Goal: Information Seeking & Learning: Compare options

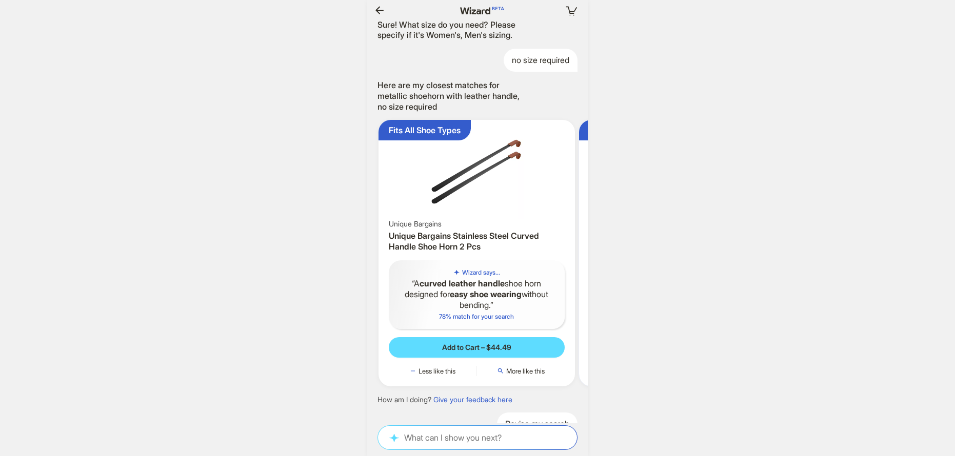
scroll to position [0, 199]
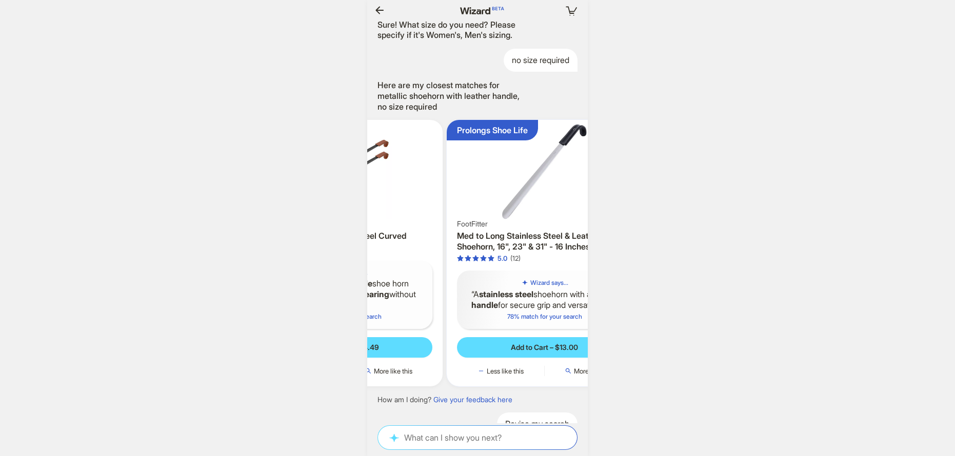
drag, startPoint x: 465, startPoint y: 230, endPoint x: 412, endPoint y: 242, distance: 54.6
click at [373, 219] on img at bounding box center [344, 171] width 188 height 95
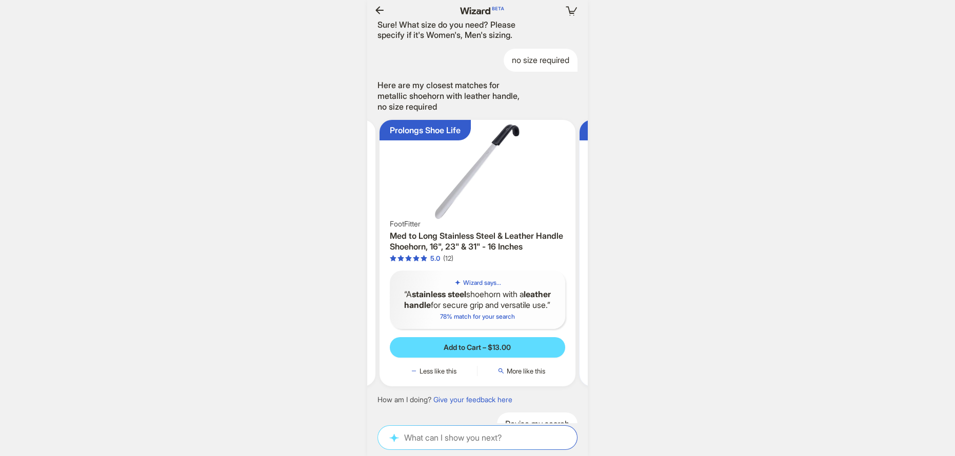
scroll to position [0, 1739]
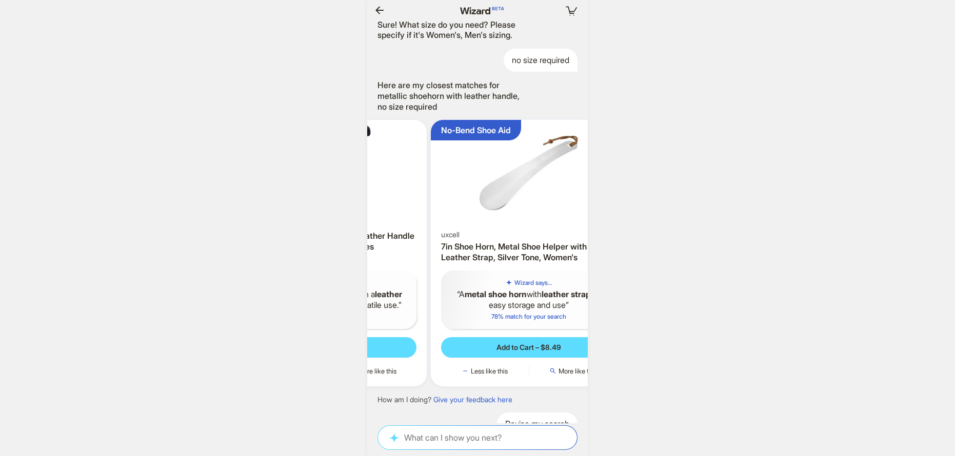
drag, startPoint x: 487, startPoint y: 230, endPoint x: 417, endPoint y: 233, distance: 70.3
click at [386, 219] on img at bounding box center [329, 171] width 188 height 95
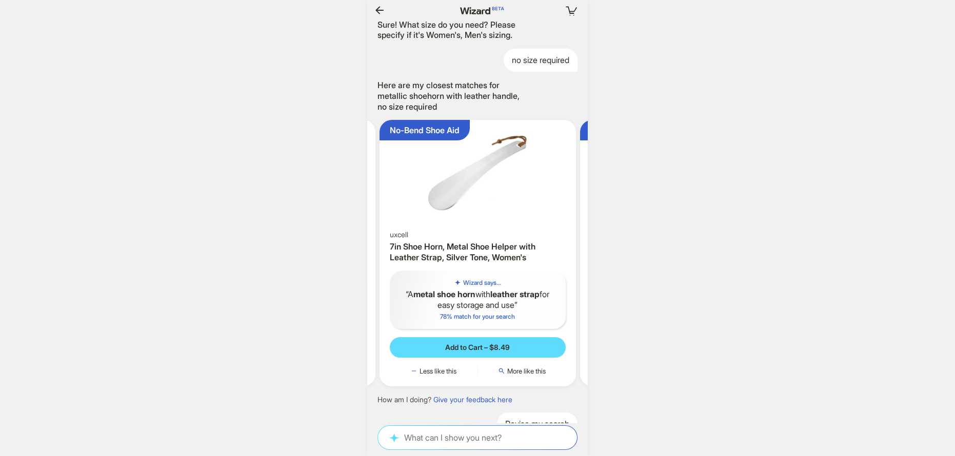
scroll to position [0, 1744]
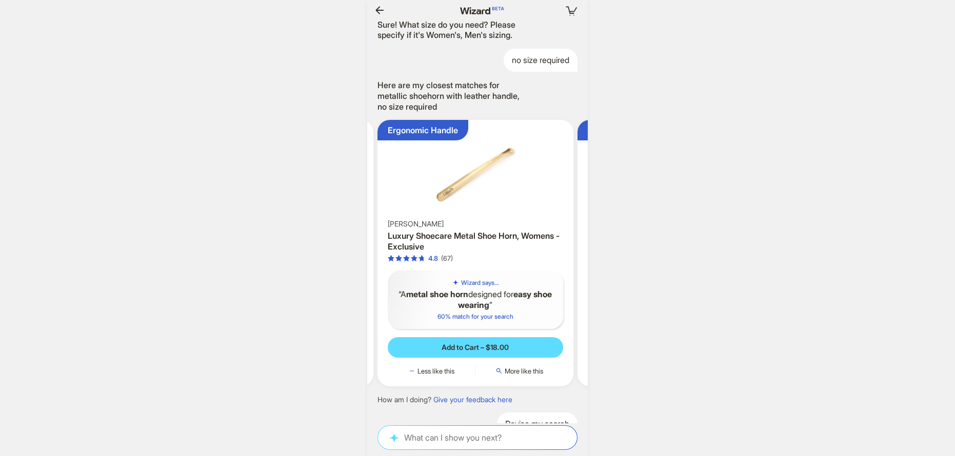
drag, startPoint x: 484, startPoint y: 238, endPoint x: 378, endPoint y: 233, distance: 106.2
click at [372, 233] on ul "Fits All Shoe Types Unique Bargains Unique Bargains Stainless Steel Curved Hand…" at bounding box center [477, 253] width 231 height 283
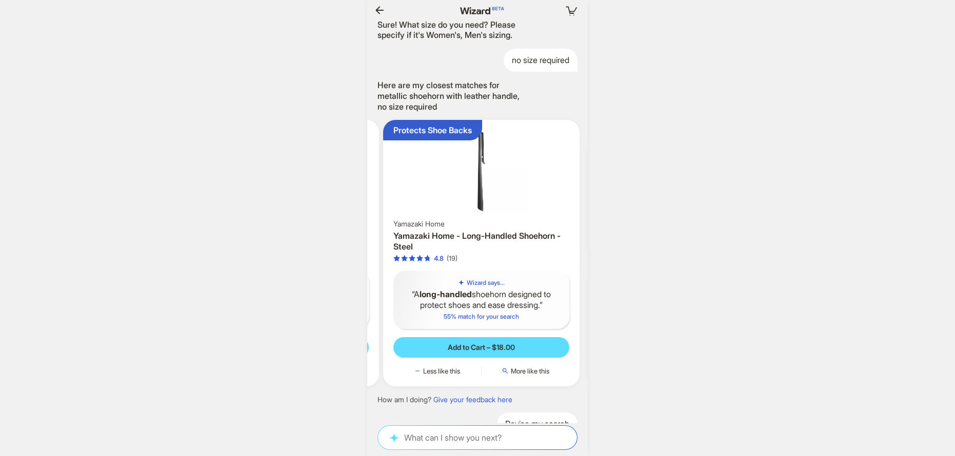
scroll to position [0, 1748]
drag, startPoint x: 482, startPoint y: 236, endPoint x: 341, endPoint y: 232, distance: 141.0
click at [352, 232] on div "Your cart is empty Hi! I’m your superpowered shopping agent What are you shoppi…" at bounding box center [477, 228] width 955 height 456
drag, startPoint x: 452, startPoint y: 240, endPoint x: 346, endPoint y: 234, distance: 105.8
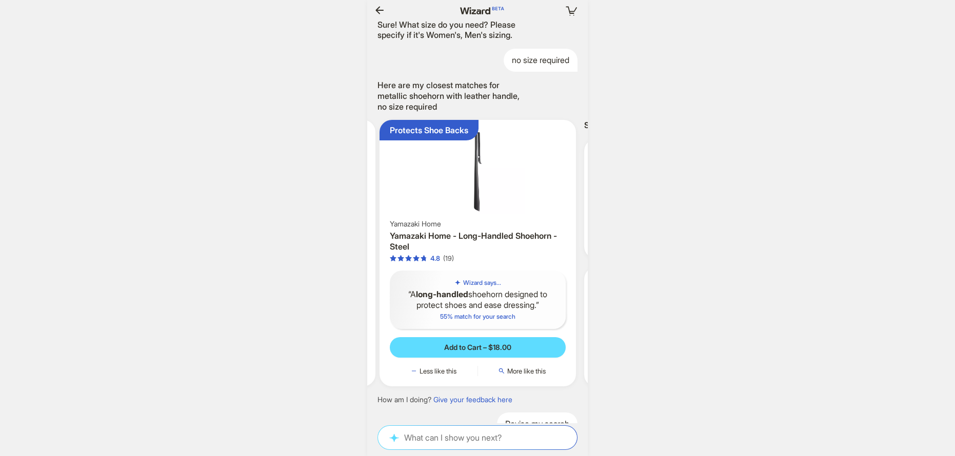
click at [353, 234] on div "Your cart is empty Hi! I’m your superpowered shopping agent What are you shoppi…" at bounding box center [477, 228] width 955 height 456
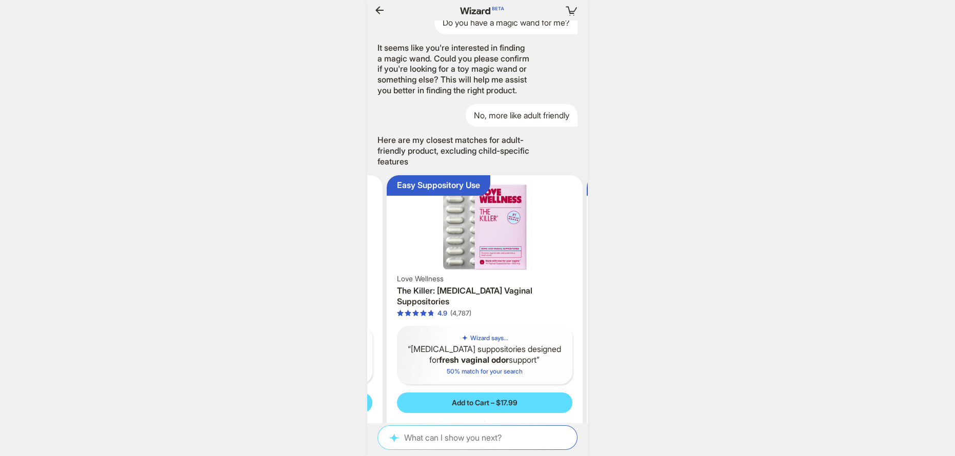
drag, startPoint x: 514, startPoint y: 271, endPoint x: 362, endPoint y: 269, distance: 151.2
click at [362, 269] on div "Your cart is empty Hi! I’m your superpowered shopping agent What are you shoppi…" at bounding box center [477, 228] width 955 height 456
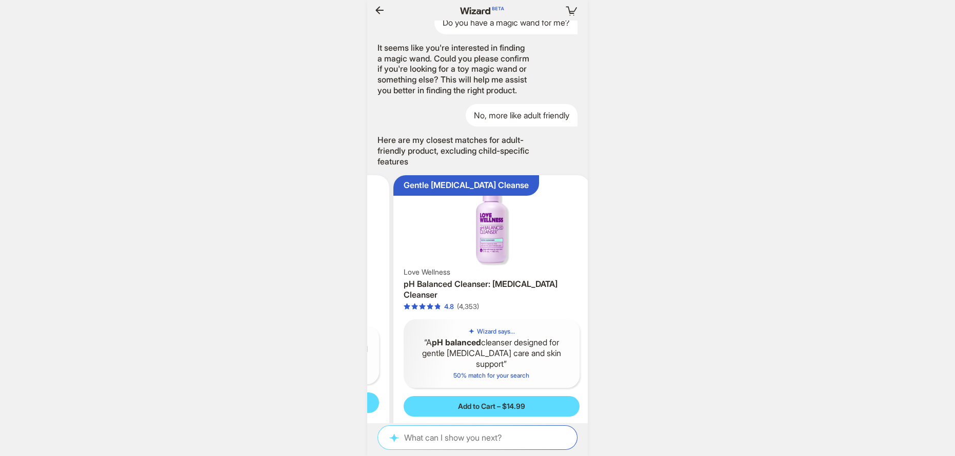
click at [376, 274] on img at bounding box center [291, 226] width 188 height 95
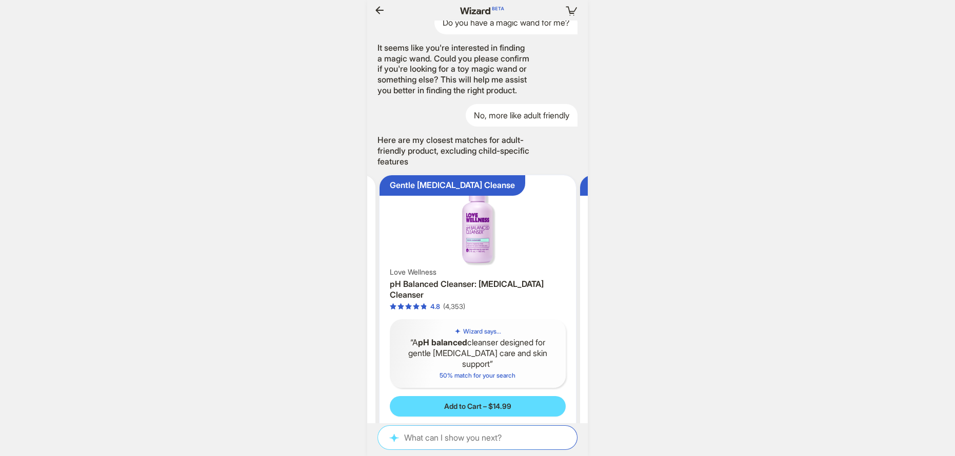
click at [383, 268] on img at bounding box center [477, 223] width 188 height 88
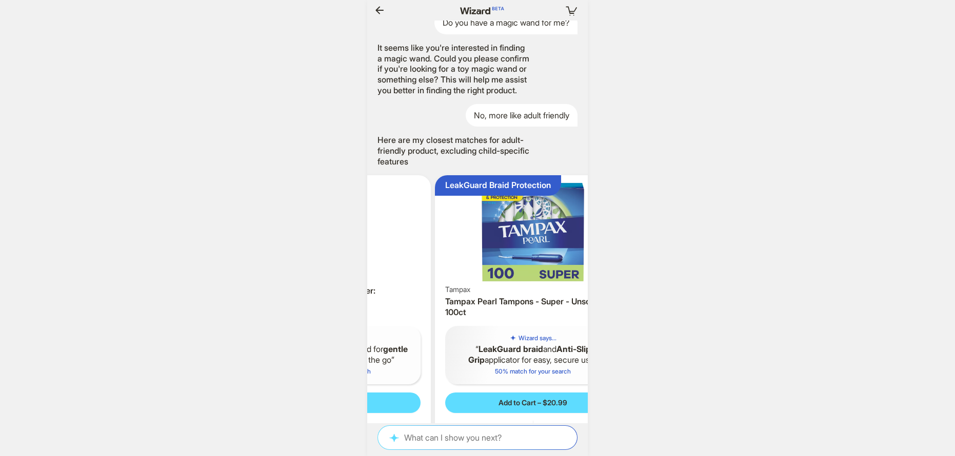
drag, startPoint x: 464, startPoint y: 290, endPoint x: 377, endPoint y: 282, distance: 87.5
click at [377, 282] on ul "Dual Wash Nozzles LUXE Bidet LUXE Bidet NEO 185 Plus Bidet Attachment Wizard sa…" at bounding box center [477, 308] width 231 height 283
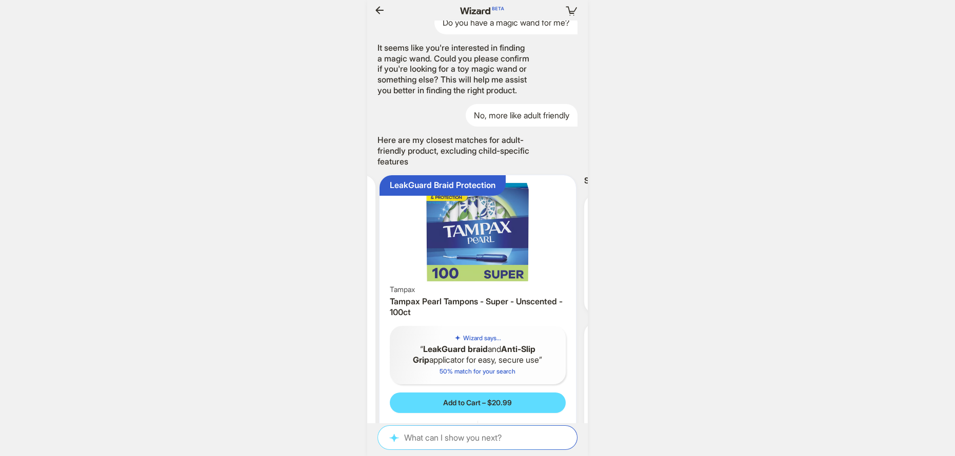
click at [384, 285] on img at bounding box center [477, 232] width 188 height 106
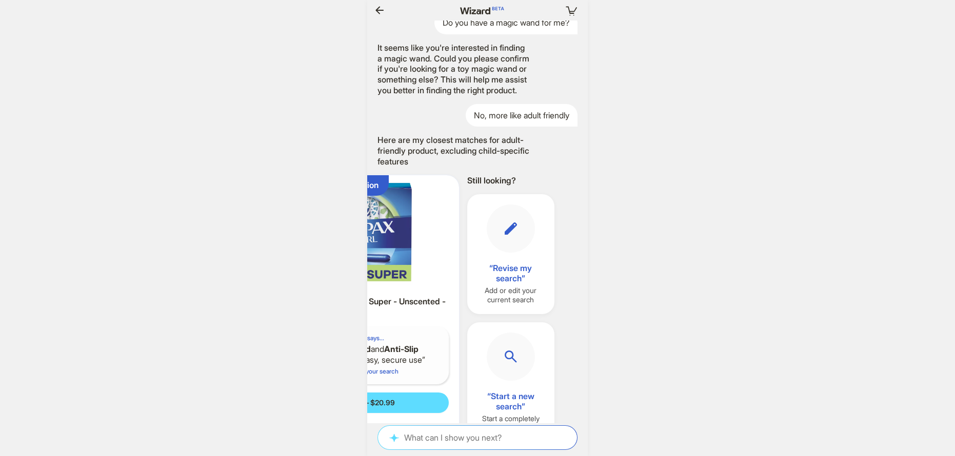
drag, startPoint x: 442, startPoint y: 302, endPoint x: 421, endPoint y: 301, distance: 21.0
click at [421, 301] on ul "Dual Wash Nozzles LUXE Bidet LUXE Bidet NEO 185 Plus Bidet Attachment Wizard sa…" at bounding box center [477, 308] width 231 height 283
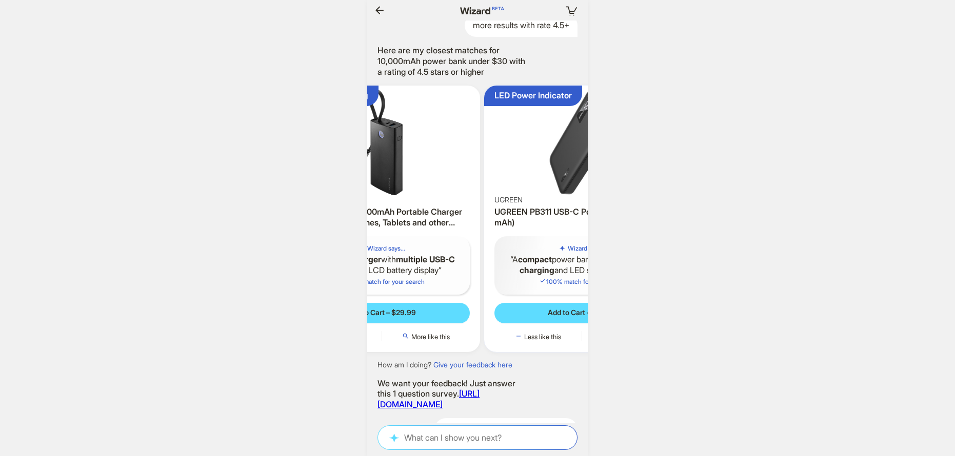
drag, startPoint x: 473, startPoint y: 159, endPoint x: 382, endPoint y: 166, distance: 90.9
click at [385, 165] on img at bounding box center [382, 143] width 188 height 106
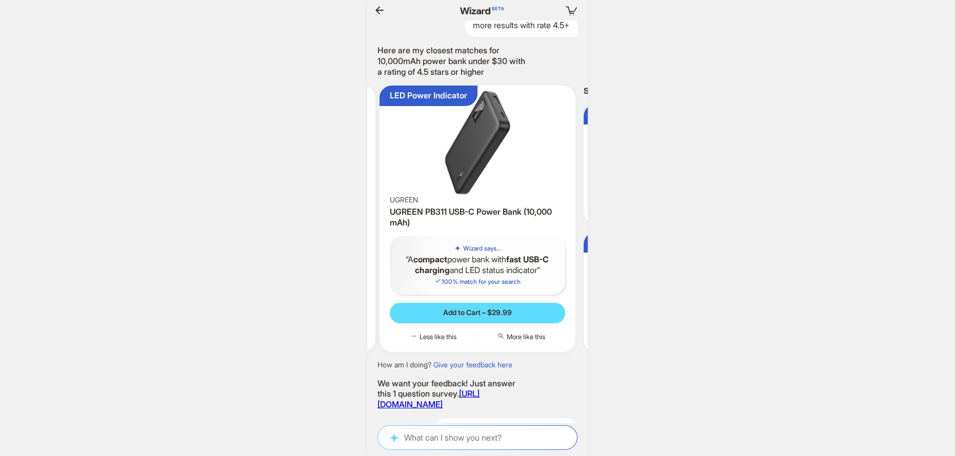
drag, startPoint x: 473, startPoint y: 171, endPoint x: 420, endPoint y: 178, distance: 53.8
click at [383, 173] on img at bounding box center [477, 143] width 188 height 106
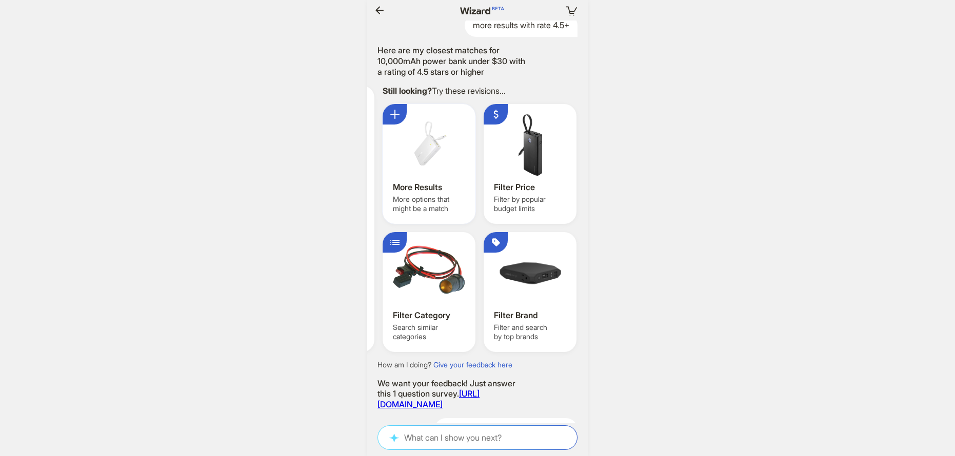
drag, startPoint x: 457, startPoint y: 180, endPoint x: 389, endPoint y: 181, distance: 68.2
click at [374, 178] on ul "Fast 30W Charging Insignia Insignia - 30W 10,000mAh Portable Charger for Most S…" at bounding box center [477, 218] width 231 height 283
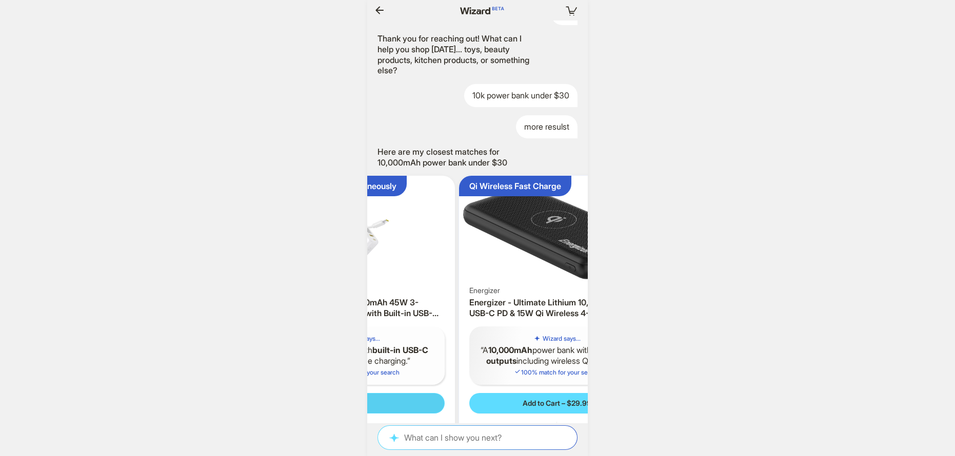
drag, startPoint x: 513, startPoint y: 279, endPoint x: 400, endPoint y: 277, distance: 112.8
click at [395, 277] on div "Charge 3 Devices Simultaneously Power Bank, Picogo 10000mAh 45W 3-Output Portab…" at bounding box center [356, 309] width 196 height 267
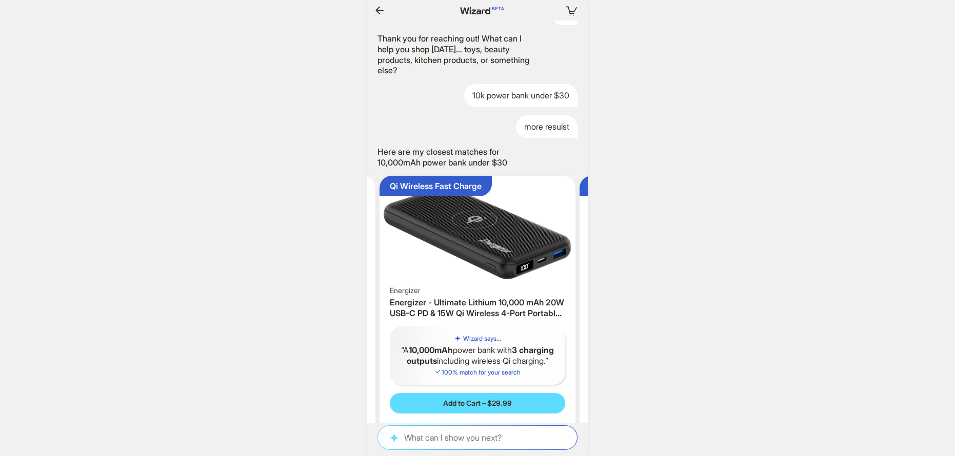
click at [386, 280] on img at bounding box center [477, 233] width 188 height 106
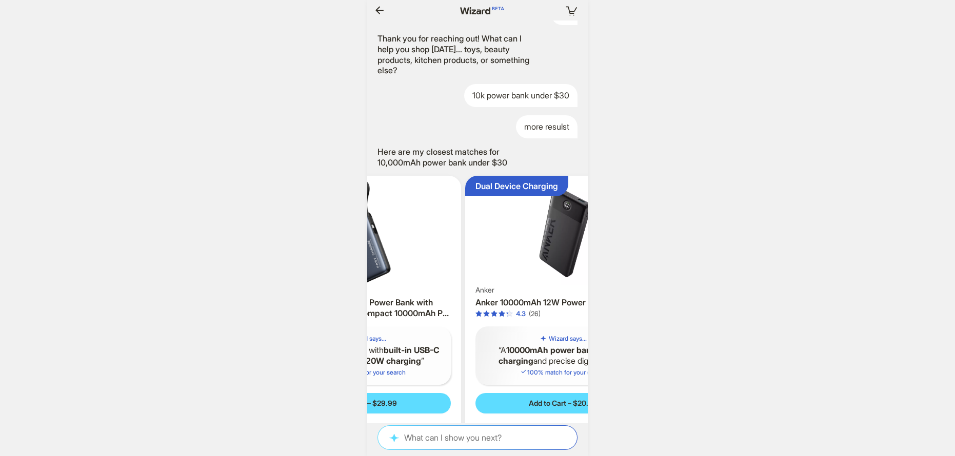
drag, startPoint x: 490, startPoint y: 270, endPoint x: 366, endPoint y: 272, distance: 124.1
click at [366, 272] on div "Your cart is empty Hi! I’m your superpowered shopping agent What are you shoppi…" at bounding box center [477, 228] width 955 height 456
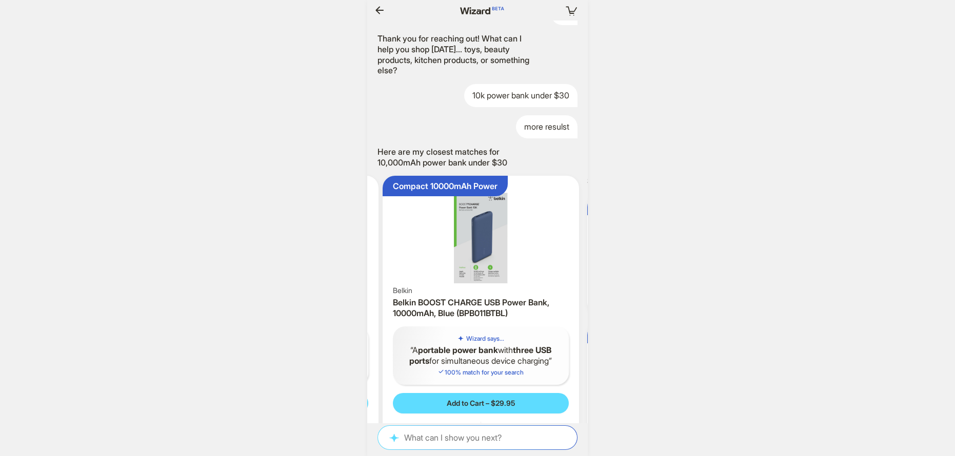
drag, startPoint x: 465, startPoint y: 274, endPoint x: 344, endPoint y: 268, distance: 121.1
click at [344, 270] on div "Your cart is empty Hi! I’m your superpowered shopping agent What are you shoppi…" at bounding box center [477, 228] width 955 height 456
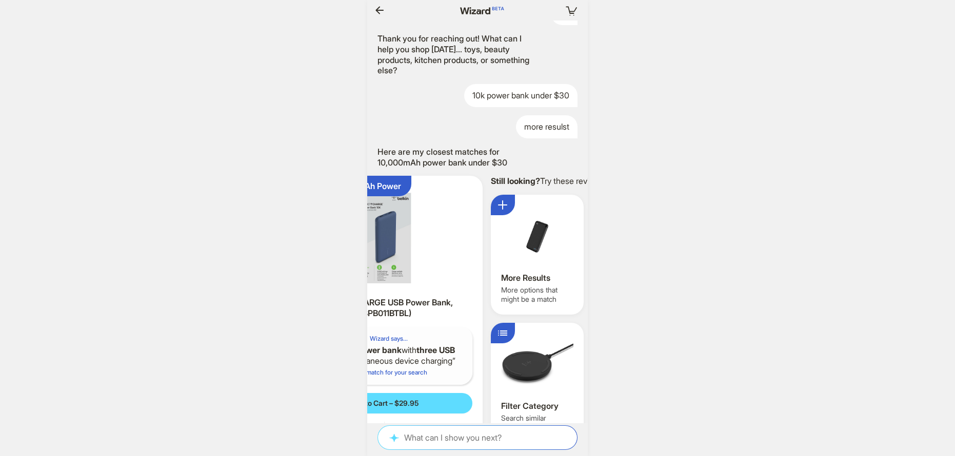
drag, startPoint x: 395, startPoint y: 277, endPoint x: 356, endPoint y: 273, distance: 38.7
click at [361, 274] on div "Your cart is empty Hi! I’m your superpowered shopping agent What are you shoppi…" at bounding box center [477, 228] width 955 height 456
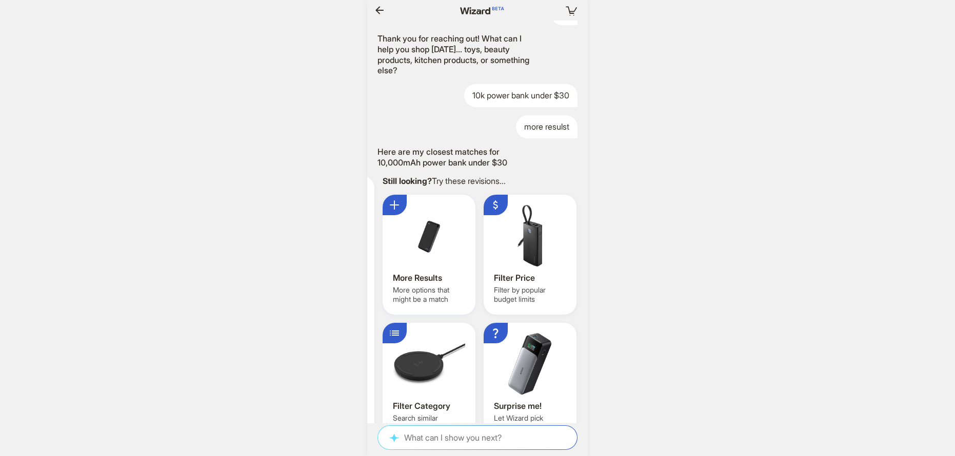
drag, startPoint x: 472, startPoint y: 282, endPoint x: 408, endPoint y: 279, distance: 64.7
click at [416, 280] on div "More Results More options that might be a match Filter Price Filter by popular …" at bounding box center [479, 319] width 194 height 248
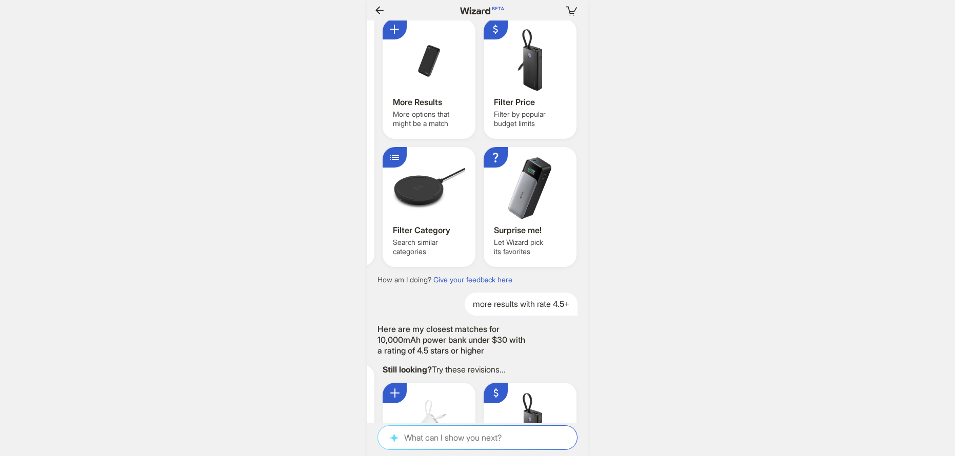
scroll to position [1250, 0]
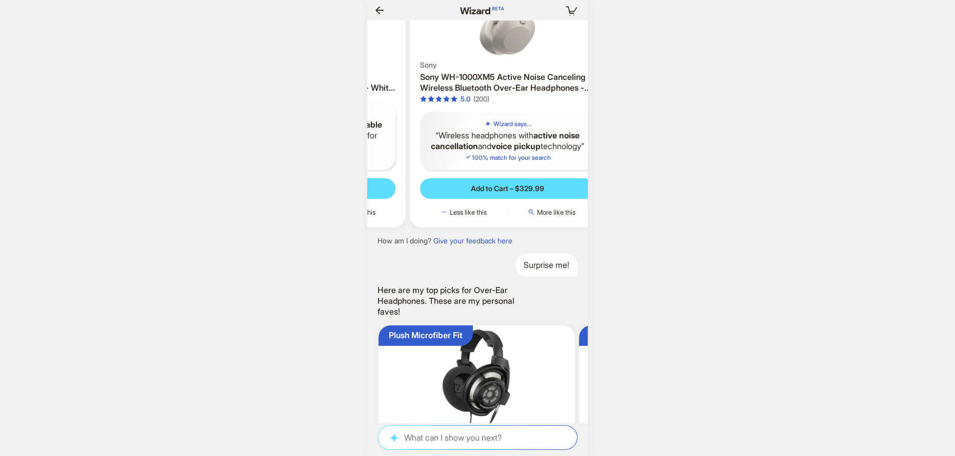
drag, startPoint x: 483, startPoint y: 138, endPoint x: 444, endPoint y: 138, distance: 38.4
click at [362, 141] on div "Your cart is empty Hi! I’m your superpowered shopping agent What are you shoppi…" at bounding box center [477, 228] width 955 height 456
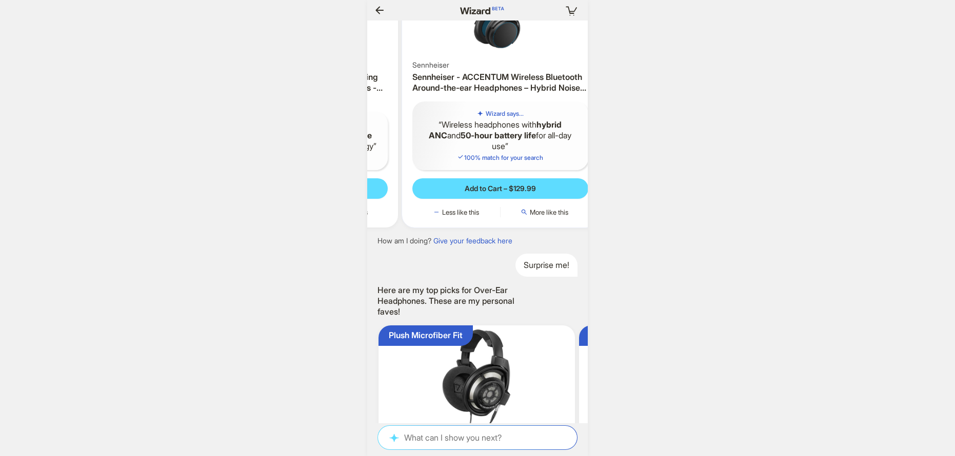
drag, startPoint x: 415, startPoint y: 139, endPoint x: 451, endPoint y: 151, distance: 37.8
click at [358, 142] on div "Your cart is empty Hi! I’m your superpowered shopping agent What are you shoppi…" at bounding box center [477, 228] width 955 height 456
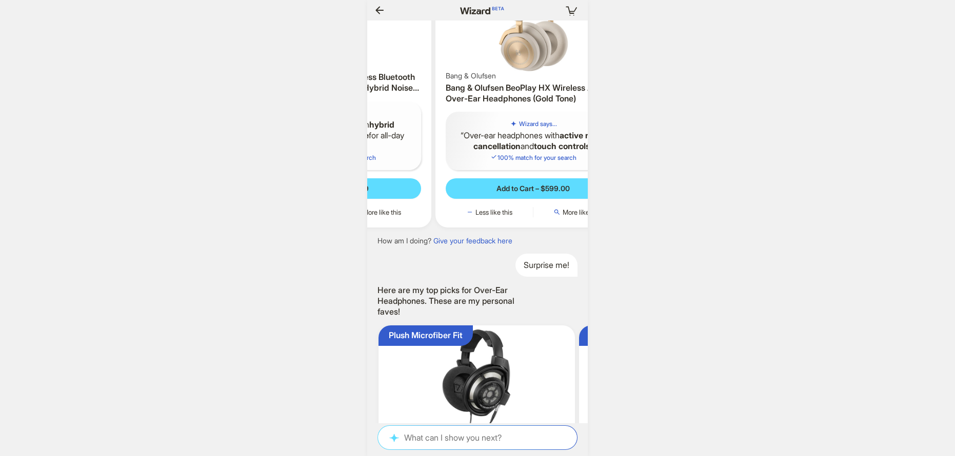
drag, startPoint x: 451, startPoint y: 150, endPoint x: 354, endPoint y: 149, distance: 96.4
click at [355, 149] on div "Your cart is empty Hi! I’m your superpowered shopping agent What are you shoppi…" at bounding box center [477, 228] width 955 height 456
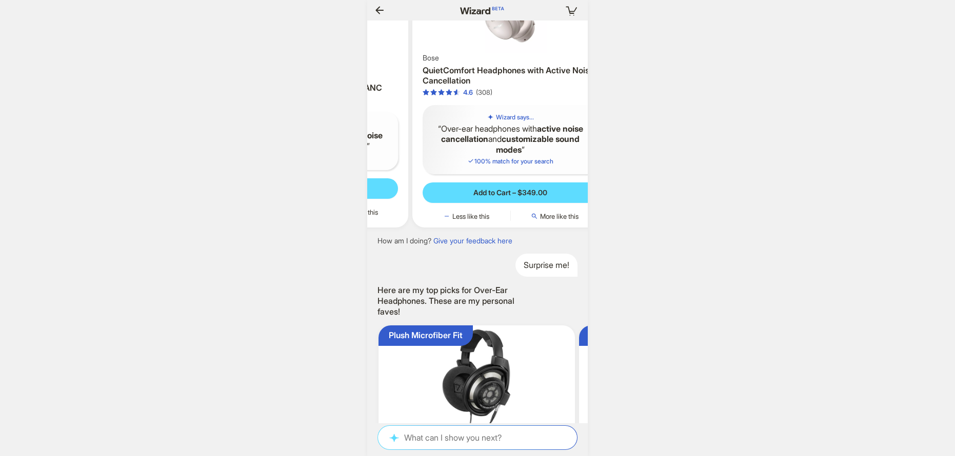
drag, startPoint x: 482, startPoint y: 154, endPoint x: 348, endPoint y: 154, distance: 134.8
click at [348, 154] on div "Your cart is empty Hi! I’m your superpowered shopping agent What are you shoppi…" at bounding box center [477, 228] width 955 height 456
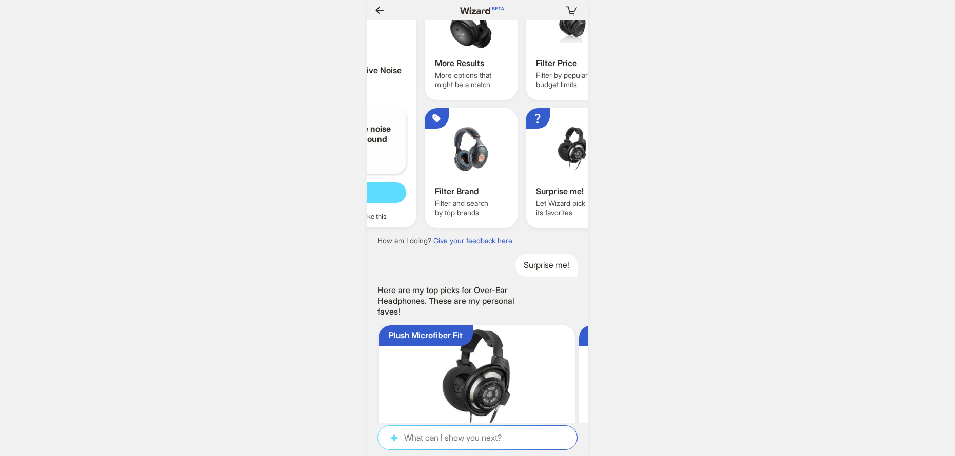
drag, startPoint x: 498, startPoint y: 157, endPoint x: 375, endPoint y: 155, distance: 122.5
click at [376, 155] on ul "Spotify Voice Access Bose Bose - QuietComfort Wireless Noise Cancelling Over-th…" at bounding box center [477, 94] width 231 height 283
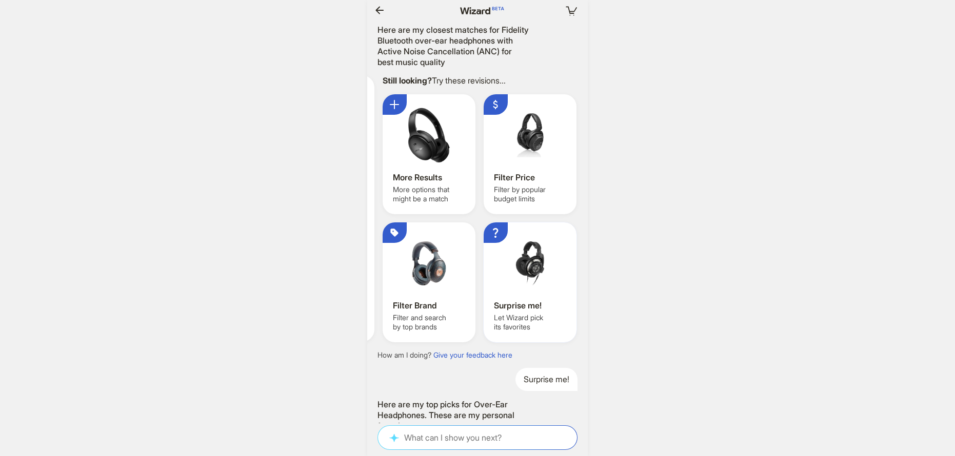
click at [529, 294] on div at bounding box center [530, 264] width 72 height 62
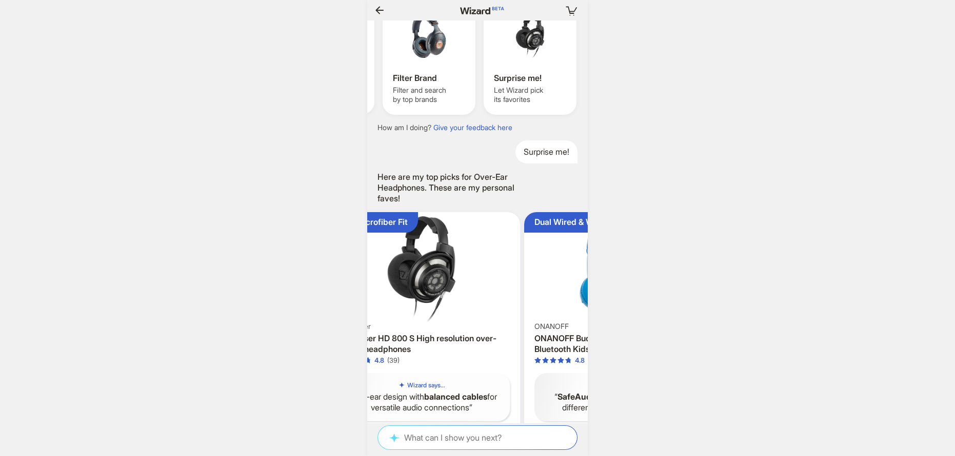
drag, startPoint x: 461, startPoint y: 310, endPoint x: 437, endPoint y: 309, distance: 24.1
click at [424, 309] on img at bounding box center [422, 269] width 188 height 106
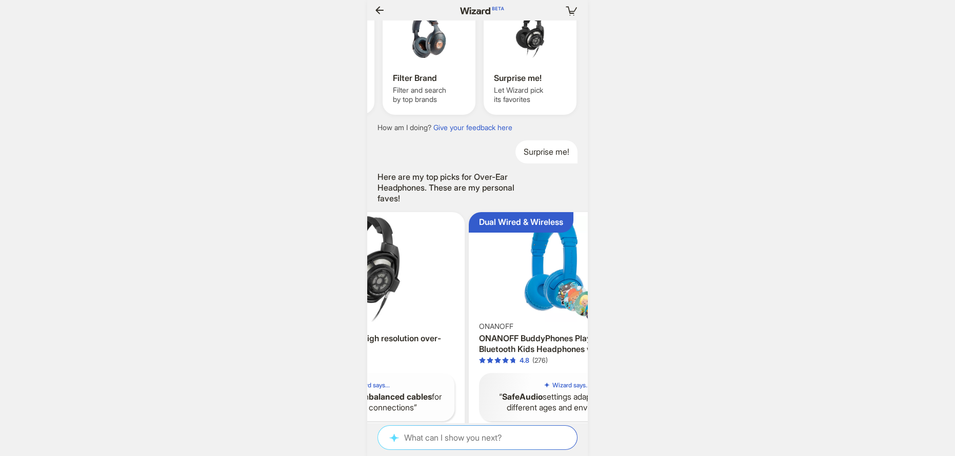
drag, startPoint x: 470, startPoint y: 309, endPoint x: 353, endPoint y: 312, distance: 116.4
click at [355, 312] on div "Your cart is empty Hi! I’m your superpowered shopping agent What are you shoppi…" at bounding box center [477, 228] width 955 height 456
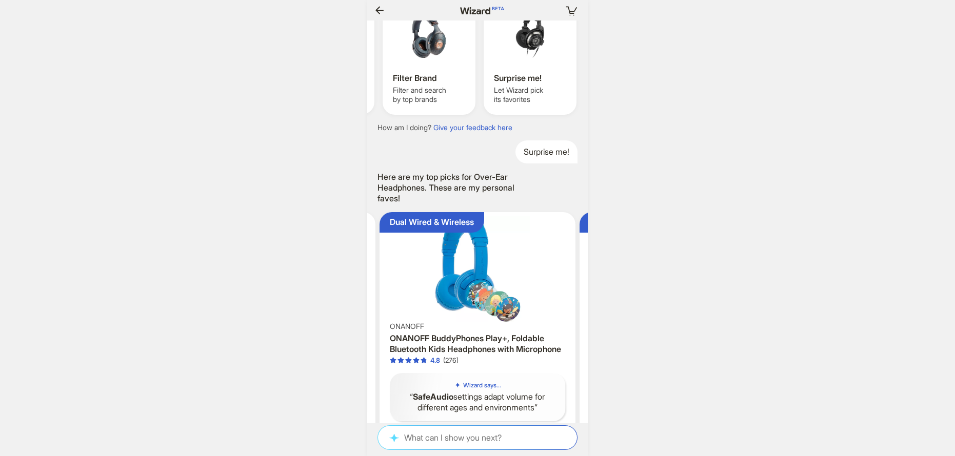
scroll to position [0, 1812]
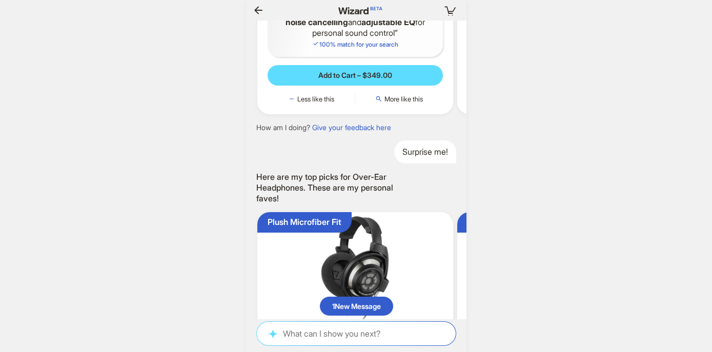
scroll to position [0, 916]
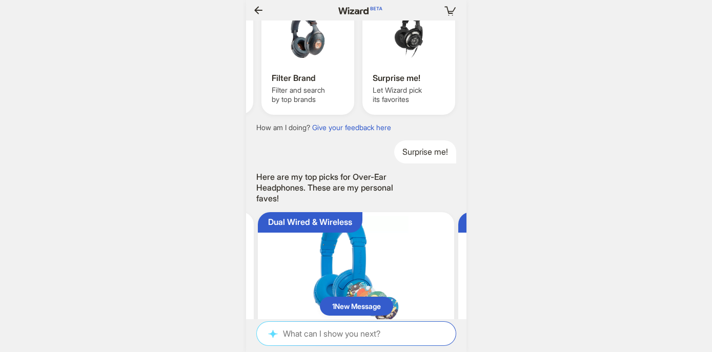
click at [260, 5] on icon "button" at bounding box center [258, 10] width 12 height 12
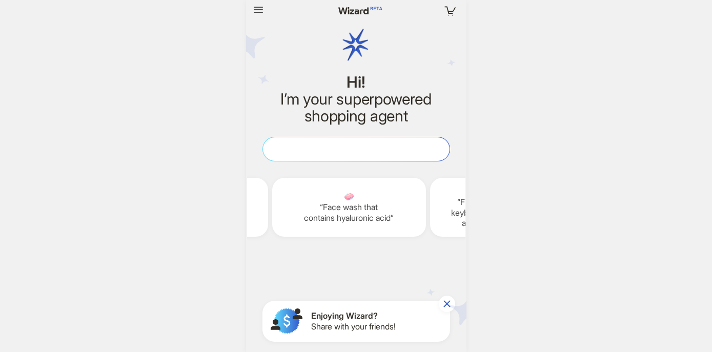
click at [297, 149] on textarea at bounding box center [356, 149] width 187 height 11
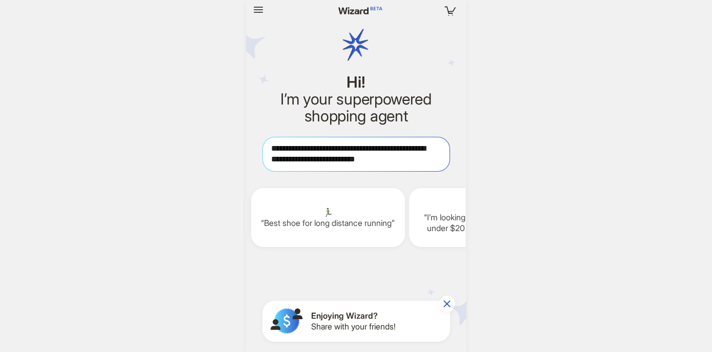
type textarea "**********"
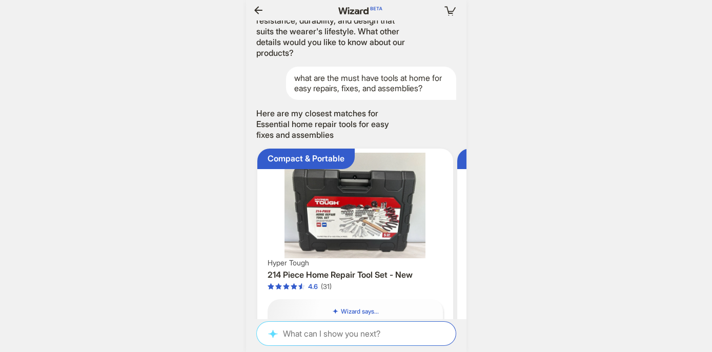
scroll to position [3661, 0]
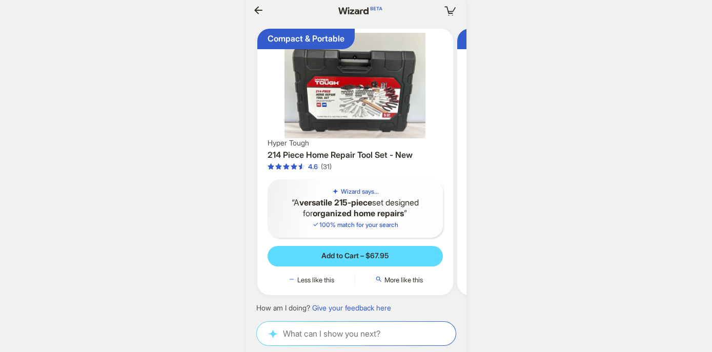
click at [382, 109] on img at bounding box center [355, 86] width 188 height 106
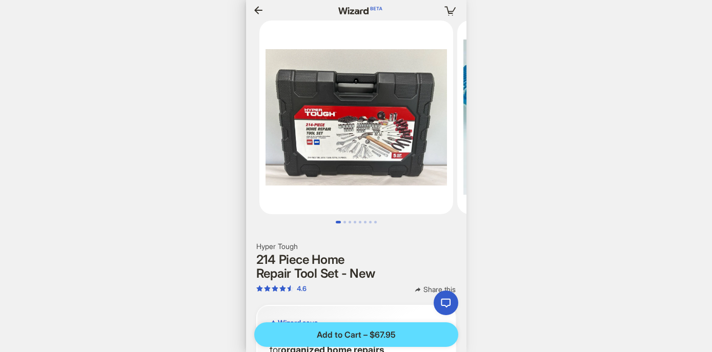
scroll to position [0, 52]
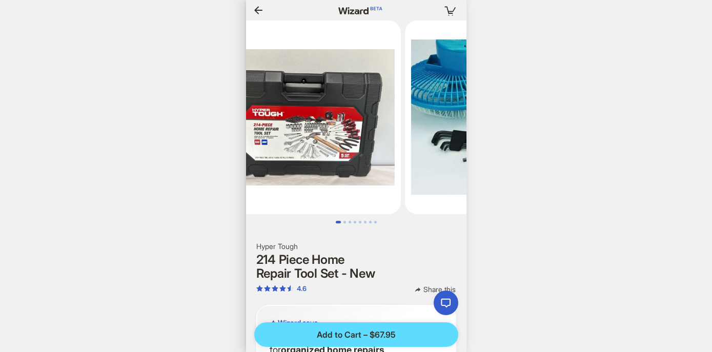
drag, startPoint x: 395, startPoint y: 123, endPoint x: 317, endPoint y: 128, distance: 78.1
click at [318, 128] on img at bounding box center [304, 118] width 194 height 194
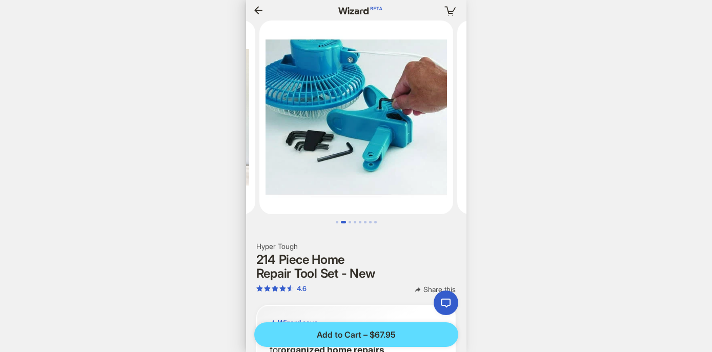
scroll to position [0, 279]
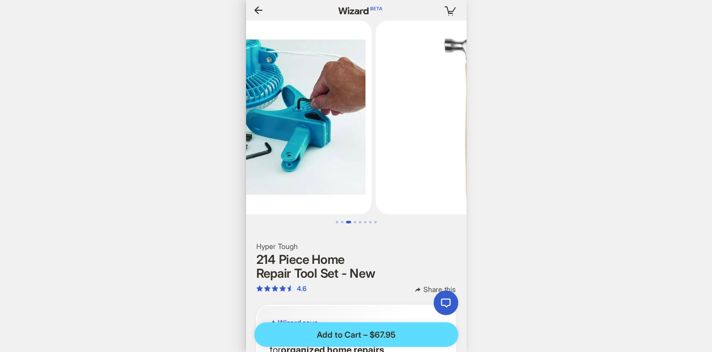
drag, startPoint x: 354, startPoint y: 130, endPoint x: 232, endPoint y: 134, distance: 122.1
click at [232, 134] on body "**********" at bounding box center [356, 176] width 712 height 352
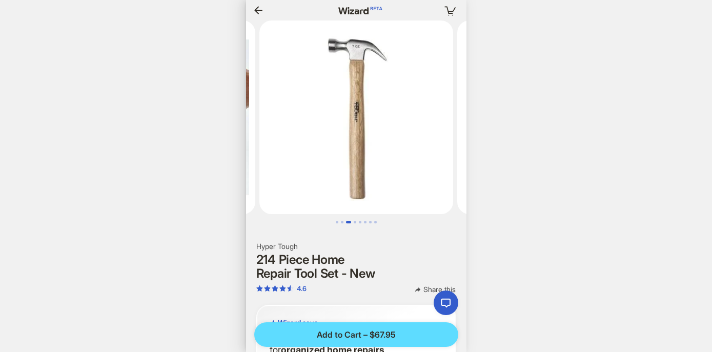
scroll to position [0, 594]
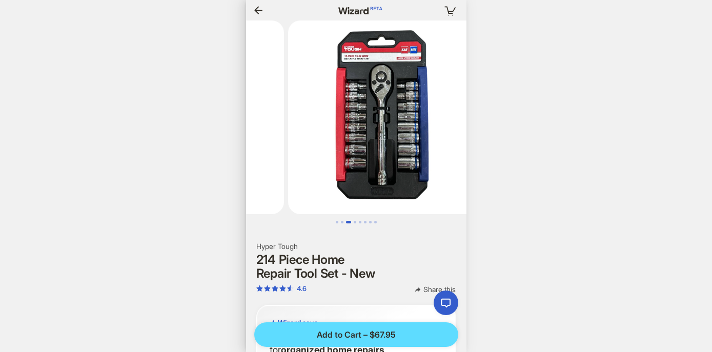
drag, startPoint x: 310, startPoint y: 118, endPoint x: 235, endPoint y: 120, distance: 74.4
click at [237, 118] on body "**********" at bounding box center [356, 176] width 712 height 352
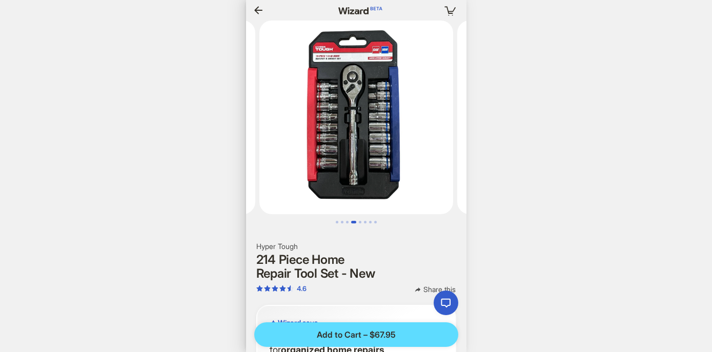
scroll to position [0, 1823]
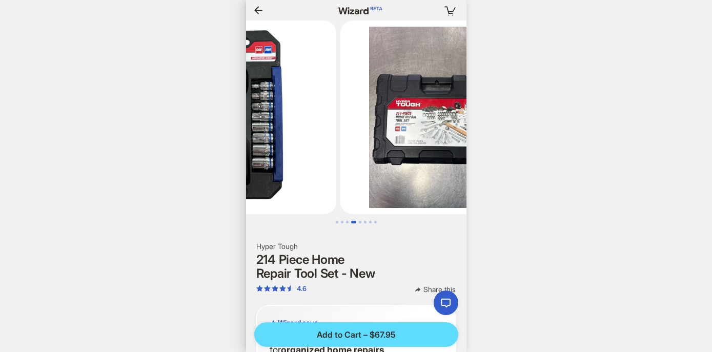
drag, startPoint x: 356, startPoint y: 120, endPoint x: 255, endPoint y: 121, distance: 101.0
click at [255, 121] on img at bounding box center [240, 118] width 194 height 194
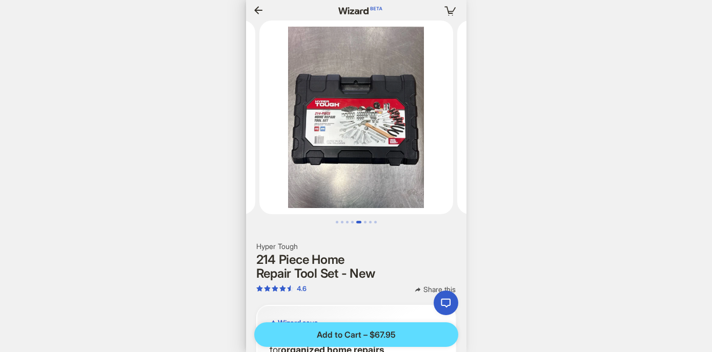
scroll to position [0, 848]
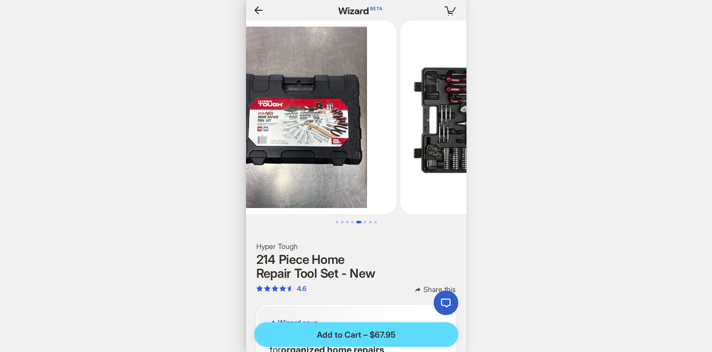
scroll to position [0, 1839]
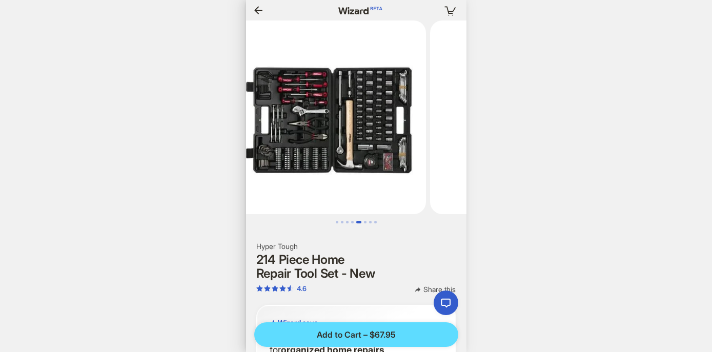
drag, startPoint x: 372, startPoint y: 125, endPoint x: 222, endPoint y: 127, distance: 150.2
click at [222, 127] on body "**********" at bounding box center [356, 176] width 712 height 352
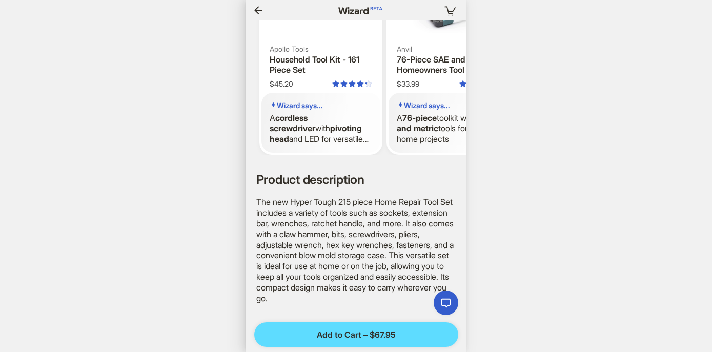
click at [260, 11] on icon "button" at bounding box center [258, 10] width 12 height 12
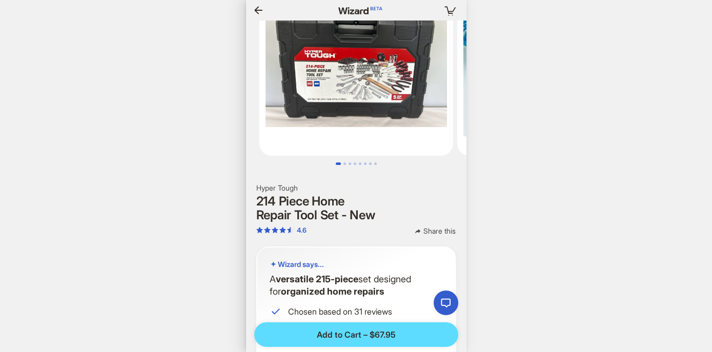
click at [258, 7] on icon "button" at bounding box center [258, 10] width 8 height 8
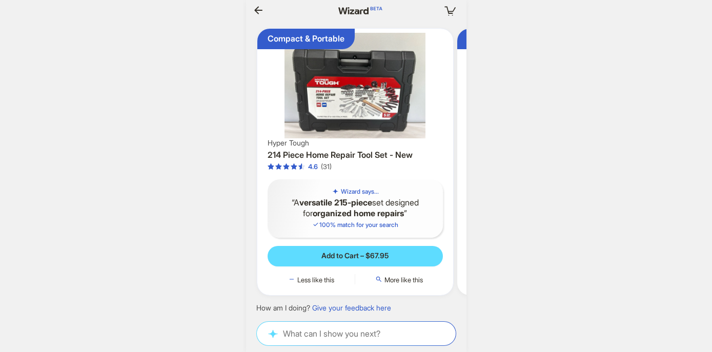
scroll to position [0, 148]
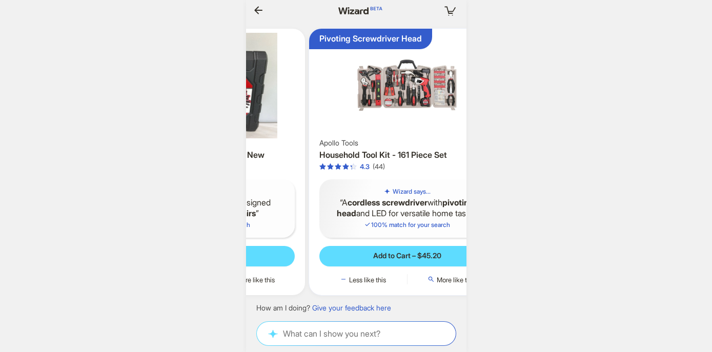
drag, startPoint x: 397, startPoint y: 136, endPoint x: 290, endPoint y: 136, distance: 107.1
click at [291, 136] on div "Compact & Portable Hyper Tough 214 Piece Home Repair Tool Set - New 4.6 (31) Wi…" at bounding box center [207, 162] width 196 height 267
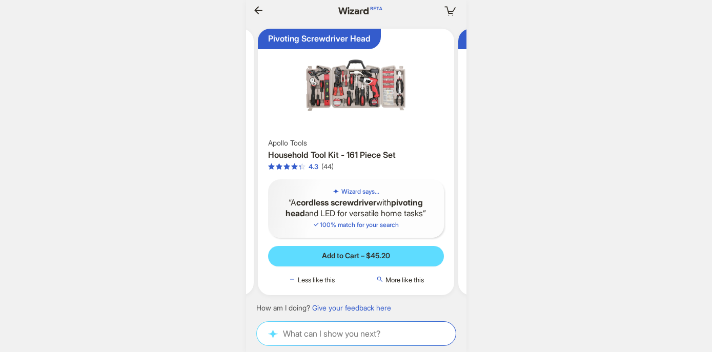
scroll to position [0, 276]
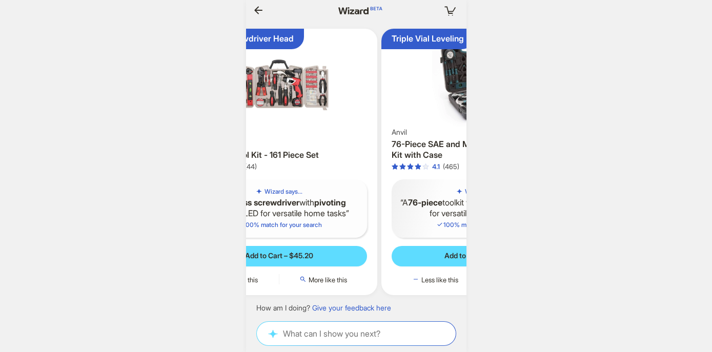
drag, startPoint x: 359, startPoint y: 139, endPoint x: 237, endPoint y: 139, distance: 122.0
click at [237, 139] on div "**********" at bounding box center [356, 176] width 712 height 352
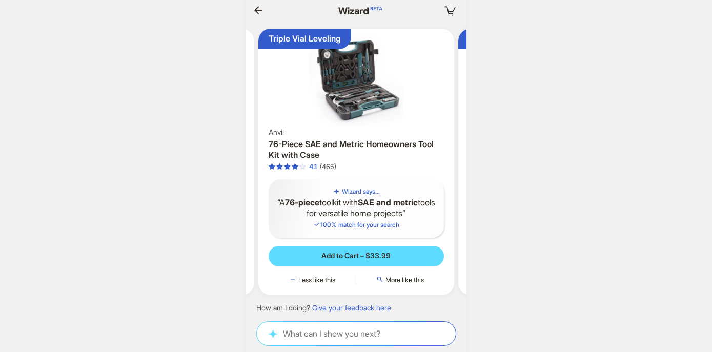
scroll to position [0, 435]
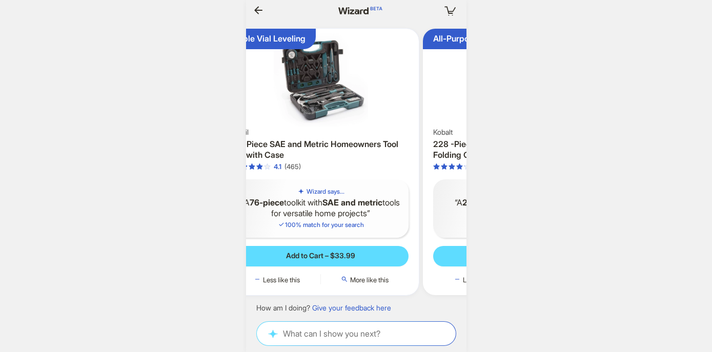
scroll to position [0, 539]
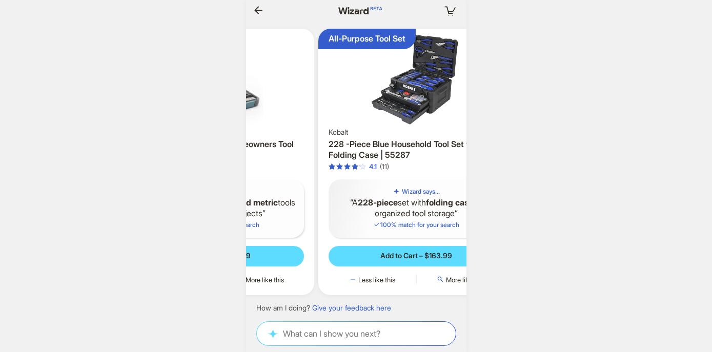
drag, startPoint x: 341, startPoint y: 135, endPoint x: 228, endPoint y: 135, distance: 113.3
click at [234, 135] on div "**********" at bounding box center [356, 176] width 712 height 352
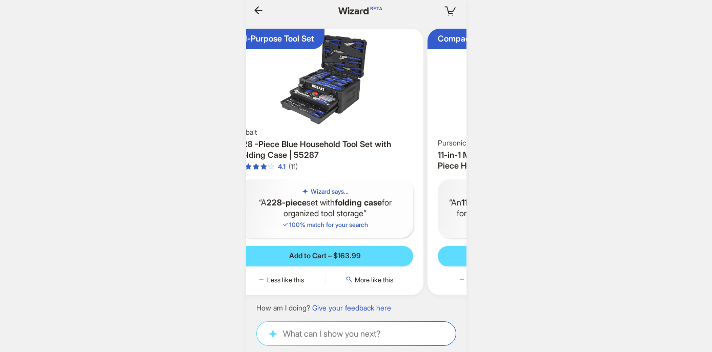
scroll to position [0, 1831]
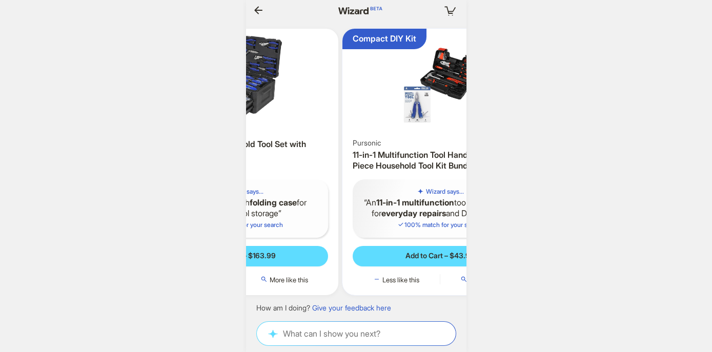
drag, startPoint x: 353, startPoint y: 119, endPoint x: 268, endPoint y: 119, distance: 85.1
click at [272, 119] on img at bounding box center [240, 80] width 188 height 95
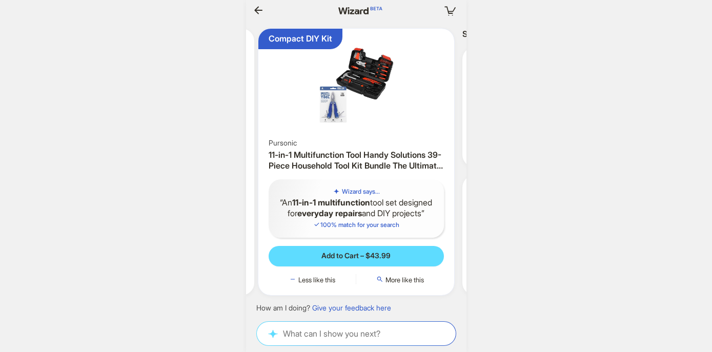
click at [360, 96] on img at bounding box center [356, 86] width 188 height 106
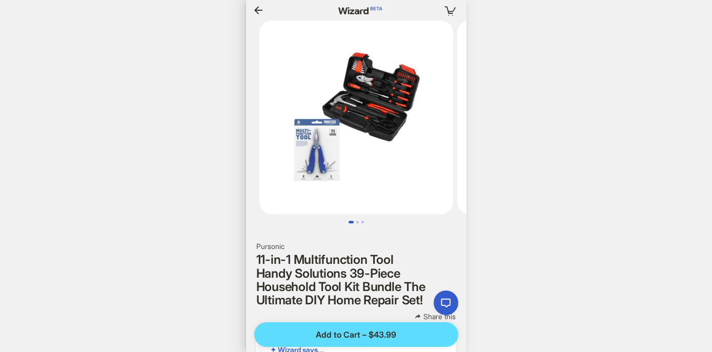
click at [360, 97] on img at bounding box center [356, 118] width 194 height 194
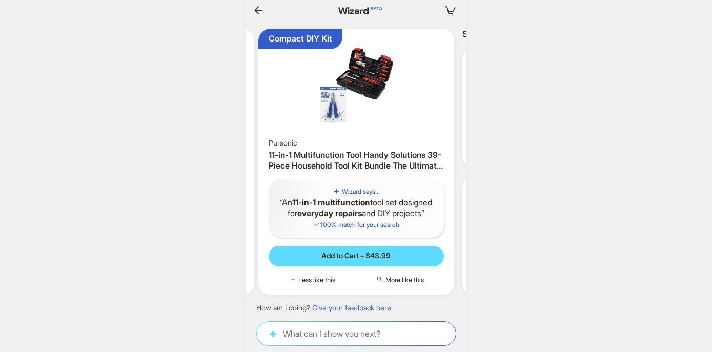
click at [264, 15] on icon "button" at bounding box center [258, 10] width 12 height 12
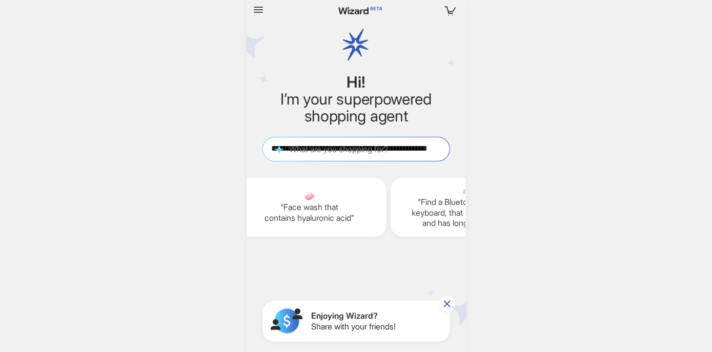
click at [305, 140] on div "**********" at bounding box center [356, 148] width 187 height 23
click at [305, 144] on textarea "**********" at bounding box center [356, 149] width 187 height 11
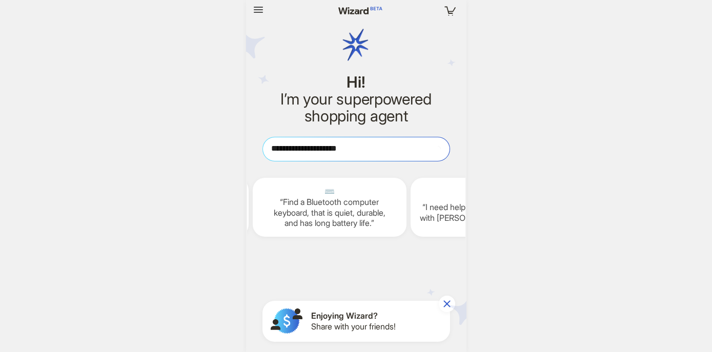
scroll to position [0, 1734]
type textarea "**********"
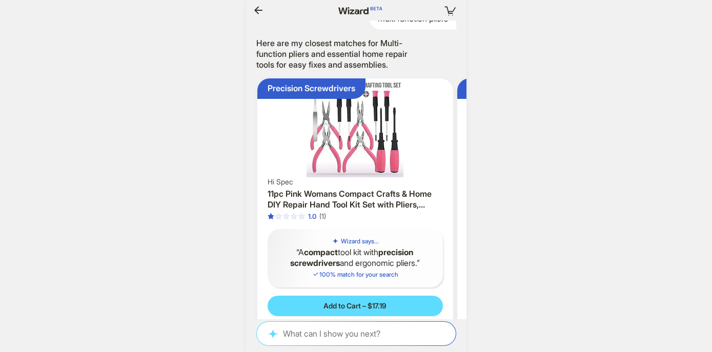
scroll to position [3895, 0]
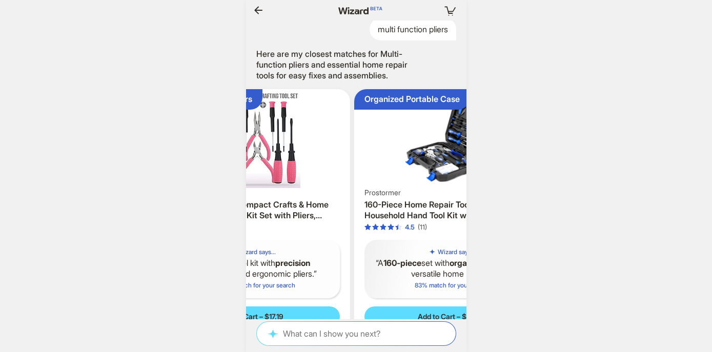
drag, startPoint x: 353, startPoint y: 218, endPoint x: 271, endPoint y: 219, distance: 82.0
click at [275, 188] on img at bounding box center [252, 140] width 188 height 95
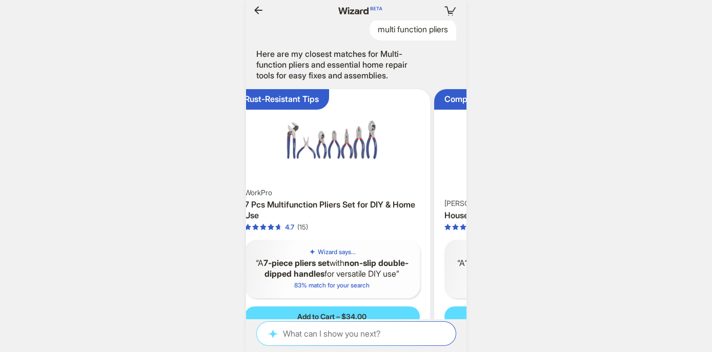
drag, startPoint x: 423, startPoint y: 213, endPoint x: 258, endPoint y: 219, distance: 164.7
click at [260, 218] on ul "Precision Screwdrivers Hi Spec 11pc Pink Womans Compact Crafts & Home DIY Repai…" at bounding box center [356, 222] width 231 height 283
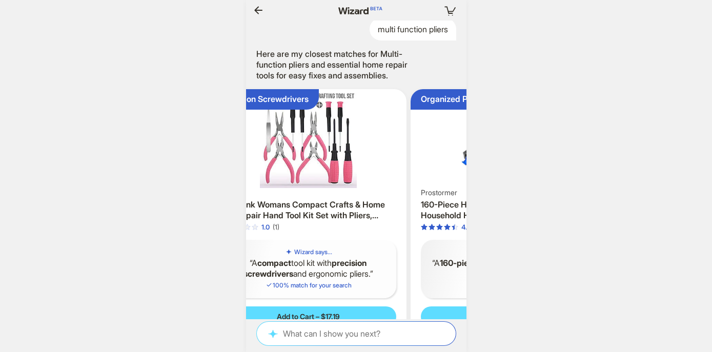
drag, startPoint x: 271, startPoint y: 216, endPoint x: 511, endPoint y: 217, distance: 240.4
click at [511, 217] on div "**********" at bounding box center [356, 176] width 712 height 352
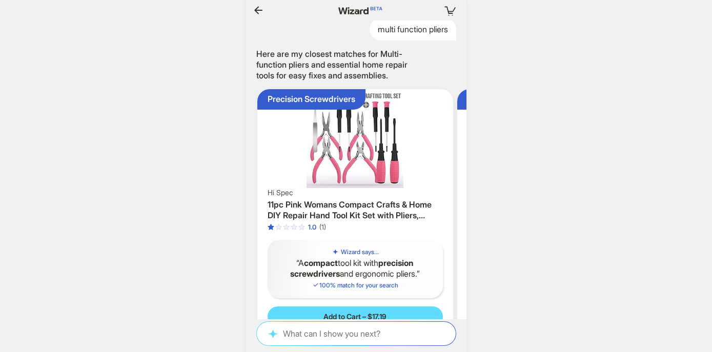
drag, startPoint x: 357, startPoint y: 228, endPoint x: 517, endPoint y: 220, distance: 159.6
click at [517, 221] on div "**********" at bounding box center [356, 176] width 712 height 352
drag, startPoint x: 380, startPoint y: 230, endPoint x: 529, endPoint y: 230, distance: 148.7
click at [529, 230] on div "**********" at bounding box center [356, 176] width 712 height 352
drag, startPoint x: 396, startPoint y: 224, endPoint x: 476, endPoint y: 225, distance: 80.5
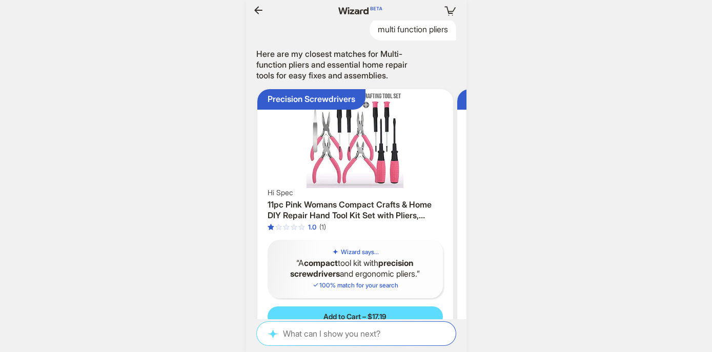
click at [475, 225] on div "**********" at bounding box center [356, 176] width 712 height 352
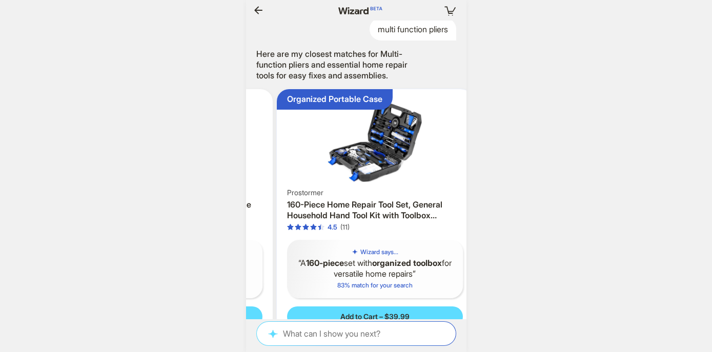
drag, startPoint x: 415, startPoint y: 228, endPoint x: 280, endPoint y: 227, distance: 134.8
click at [284, 227] on ul "Precision Screwdrivers Hi Spec 11pc Pink Womans Compact Crafts & Home DIY Repai…" at bounding box center [356, 222] width 231 height 283
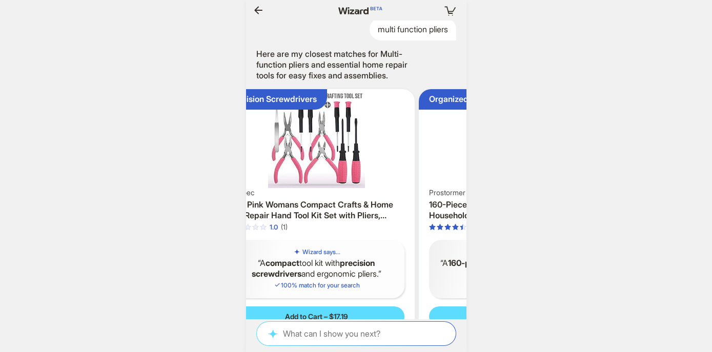
drag, startPoint x: 344, startPoint y: 222, endPoint x: 458, endPoint y: 222, distance: 113.8
click at [458, 188] on img at bounding box center [517, 140] width 188 height 95
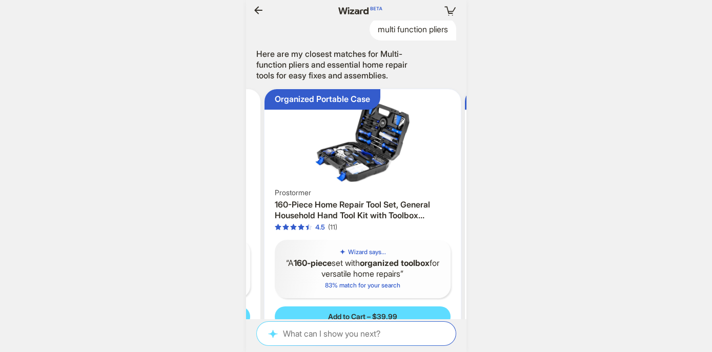
drag, startPoint x: 417, startPoint y: 230, endPoint x: 304, endPoint y: 231, distance: 112.8
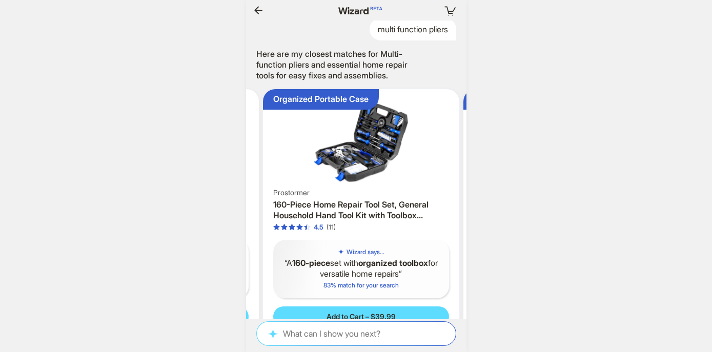
click at [306, 230] on ul "Precision Screwdrivers Hi Spec 11pc Pink Womans Compact Crafts & Home DIY Repai…" at bounding box center [356, 222] width 231 height 283
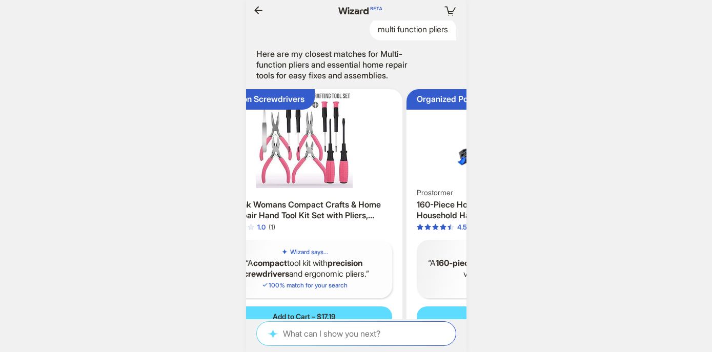
drag, startPoint x: 334, startPoint y: 223, endPoint x: 437, endPoint y: 223, distance: 103.0
click at [437, 188] on img at bounding box center [505, 140] width 188 height 95
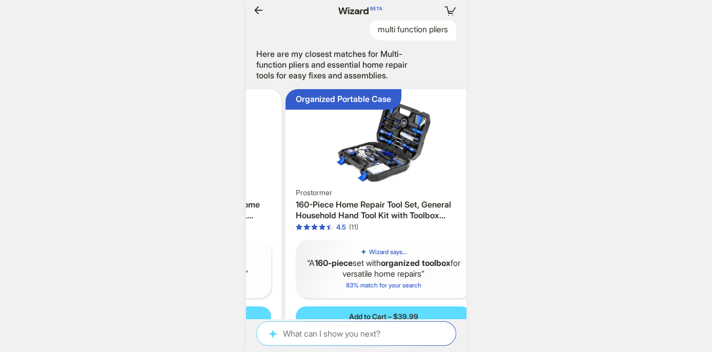
drag, startPoint x: 428, startPoint y: 223, endPoint x: 305, endPoint y: 225, distance: 123.6
click at [315, 226] on ul "Precision Screwdrivers Hi Spec 11pc Pink Womans Compact Crafts & Home DIY Repai…" at bounding box center [356, 222] width 231 height 283
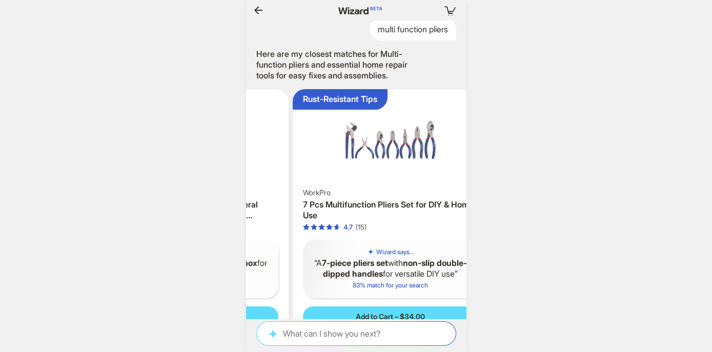
drag, startPoint x: 373, startPoint y: 219, endPoint x: 287, endPoint y: 219, distance: 86.1
click at [285, 188] on img at bounding box center [190, 140] width 188 height 95
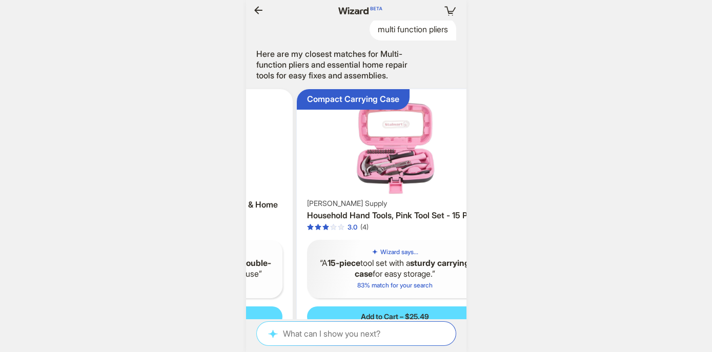
drag, startPoint x: 384, startPoint y: 211, endPoint x: 289, endPoint y: 211, distance: 94.8
click at [289, 188] on img at bounding box center [195, 140] width 188 height 95
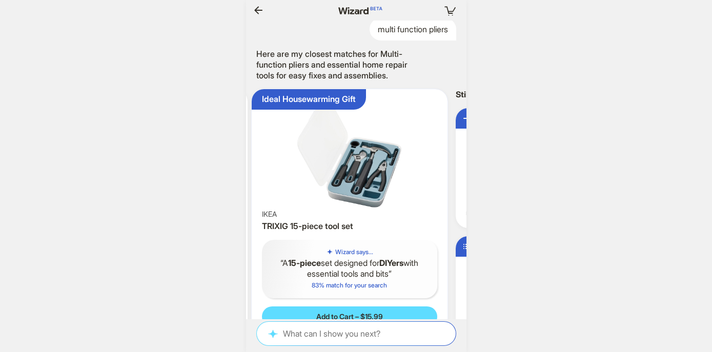
drag, startPoint x: 401, startPoint y: 208, endPoint x: 253, endPoint y: 194, distance: 148.8
click at [253, 194] on ul "Precision Screwdrivers Hi Spec 11pc Pink Womans Compact Crafts & Home DIY Repai…" at bounding box center [356, 222] width 231 height 283
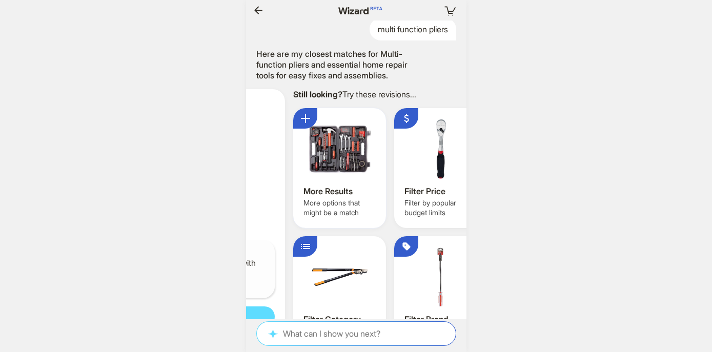
drag, startPoint x: 413, startPoint y: 221, endPoint x: 267, endPoint y: 222, distance: 146.6
click at [273, 221] on ul "Precision Screwdrivers Hi Spec 11pc Pink Womans Compact Crafts & Home DIY Repai…" at bounding box center [356, 222] width 231 height 283
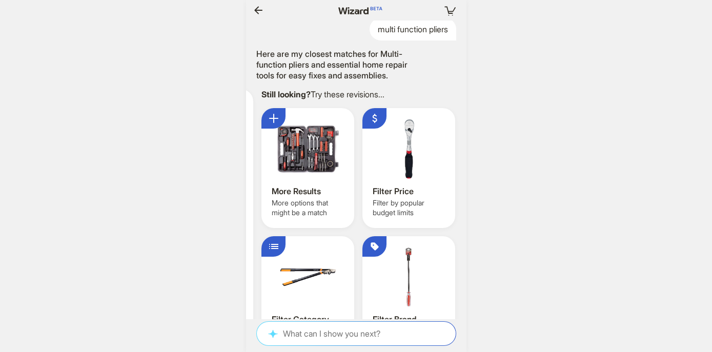
scroll to position [0, 940]
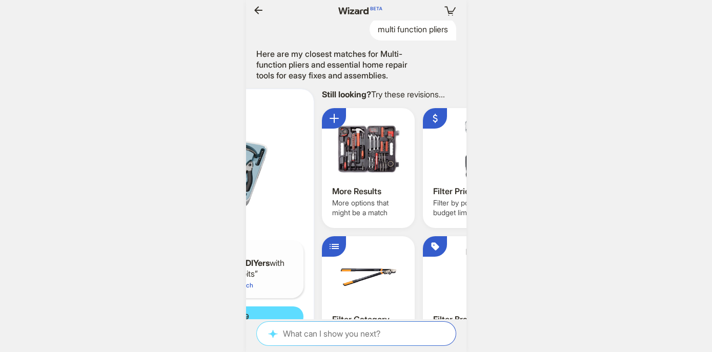
scroll to position [0, 819]
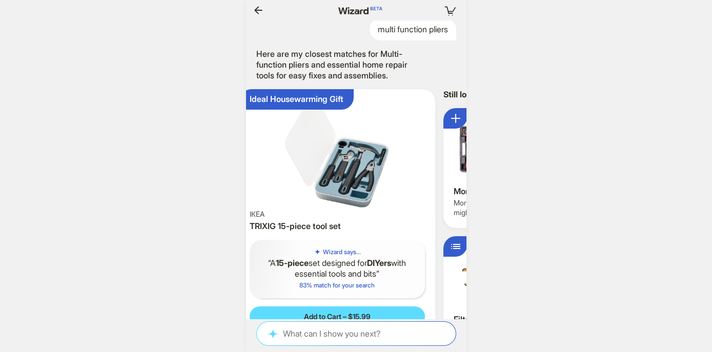
drag, startPoint x: 309, startPoint y: 207, endPoint x: 444, endPoint y: 204, distance: 135.9
click at [440, 201] on ul "Precision Screwdrivers Hi Spec 11pc Pink Womans Compact Crafts & Home DIY Repai…" at bounding box center [356, 222] width 231 height 283
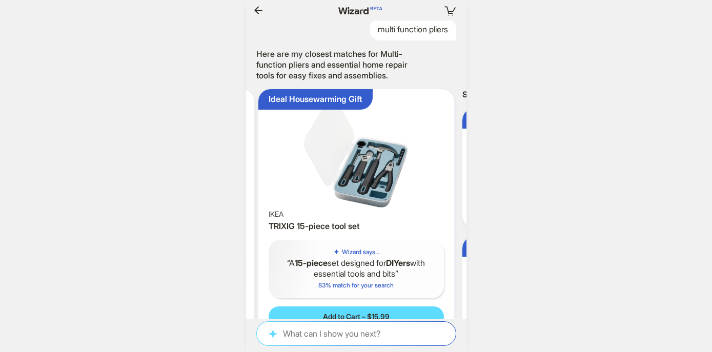
scroll to position [0, 727]
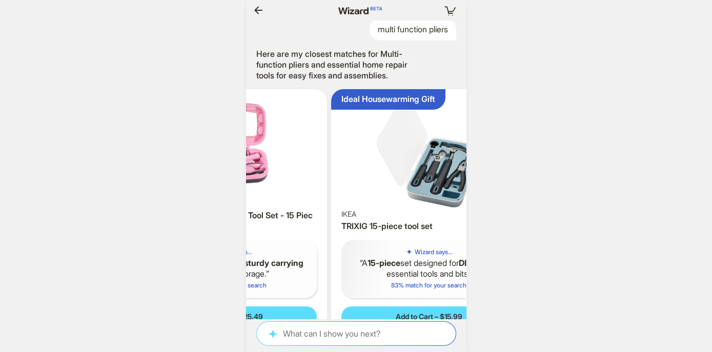
scroll to position [0, 1770]
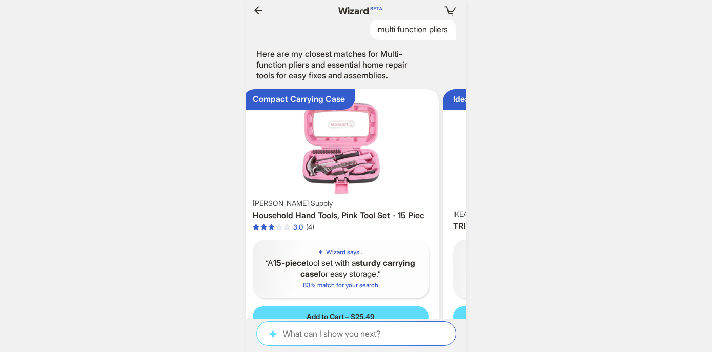
drag, startPoint x: 358, startPoint y: 229, endPoint x: 493, endPoint y: 233, distance: 134.9
click at [489, 231] on div "**********" at bounding box center [356, 176] width 712 height 352
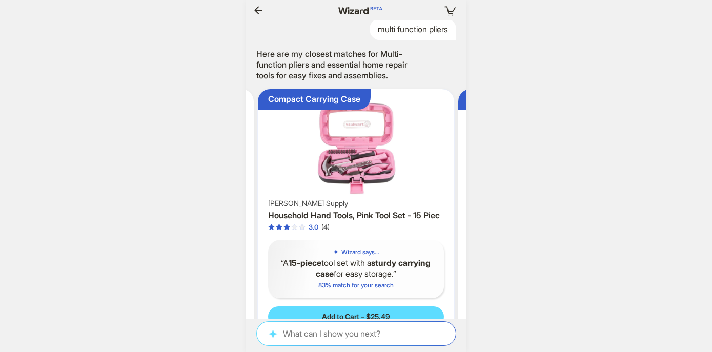
scroll to position [0, 553]
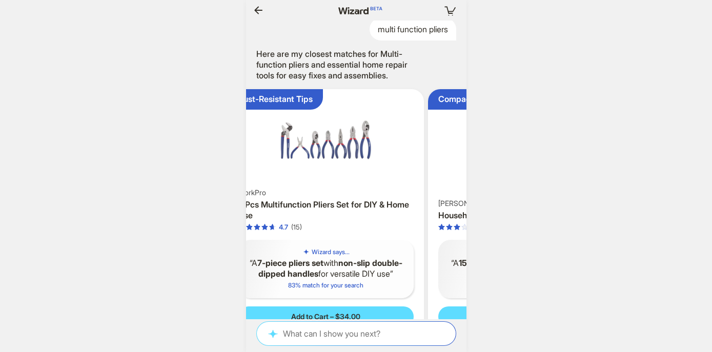
scroll to position [0, 1801]
drag, startPoint x: 400, startPoint y: 216, endPoint x: 548, endPoint y: 216, distance: 147.6
click at [543, 216] on div "**********" at bounding box center [356, 176] width 712 height 352
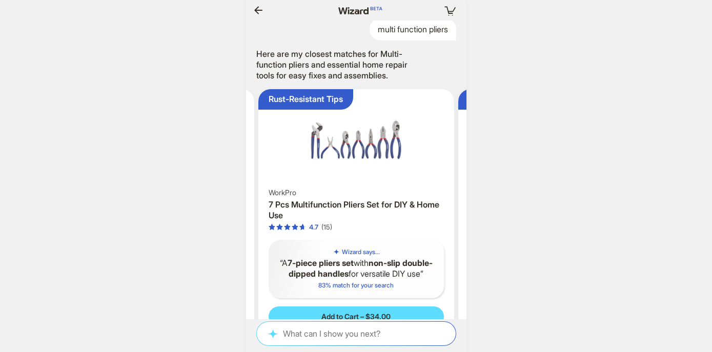
scroll to position [0, 1816]
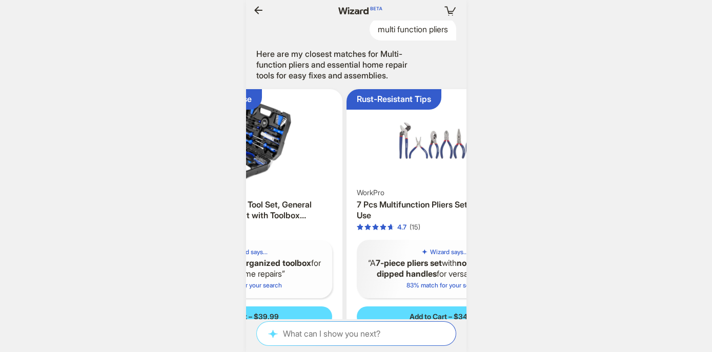
scroll to position [0, 199]
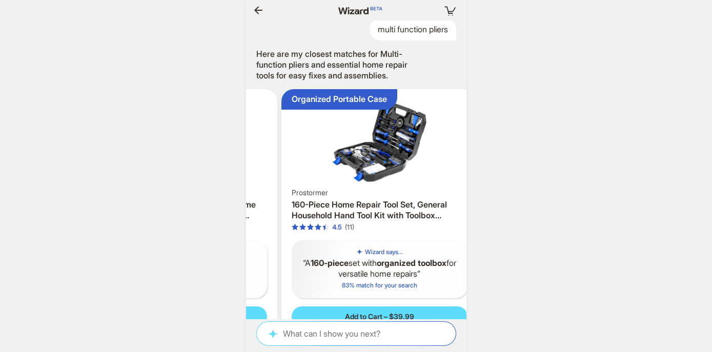
drag, startPoint x: 384, startPoint y: 236, endPoint x: 564, endPoint y: 237, distance: 179.9
click at [563, 236] on div "**********" at bounding box center [356, 176] width 712 height 352
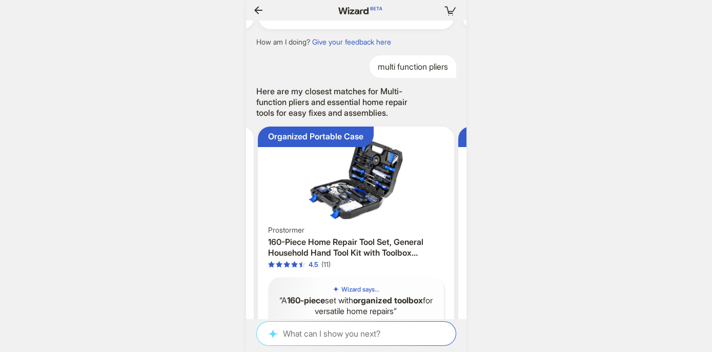
scroll to position [3855, 0]
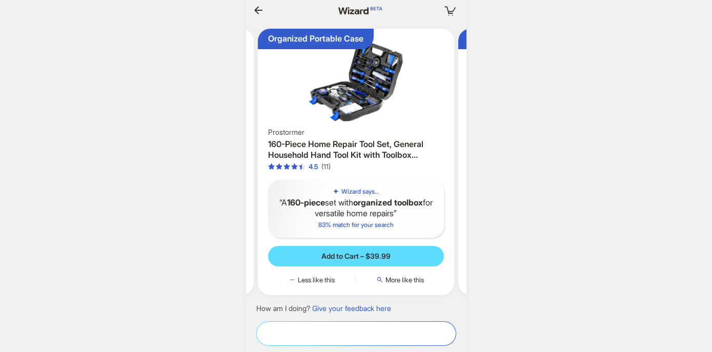
click at [351, 335] on textarea at bounding box center [356, 333] width 199 height 11
type textarea "*"
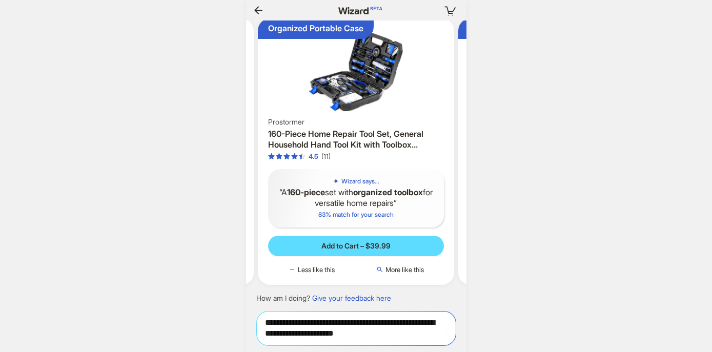
type textarea "**********"
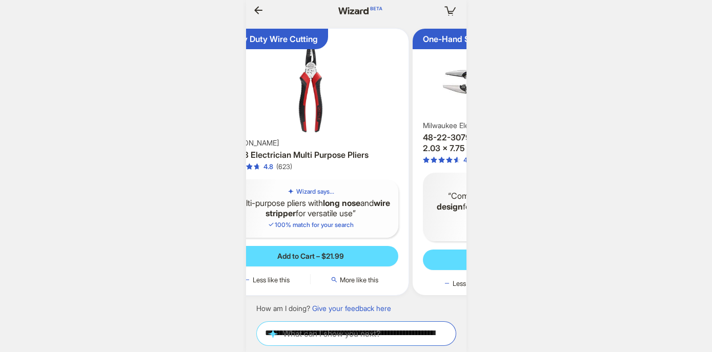
scroll to position [0, 2020]
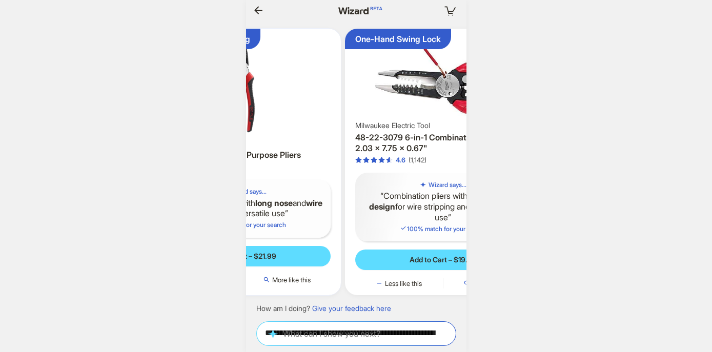
drag, startPoint x: 392, startPoint y: 141, endPoint x: 295, endPoint y: 142, distance: 96.9
click at [295, 138] on img at bounding box center [243, 86] width 188 height 106
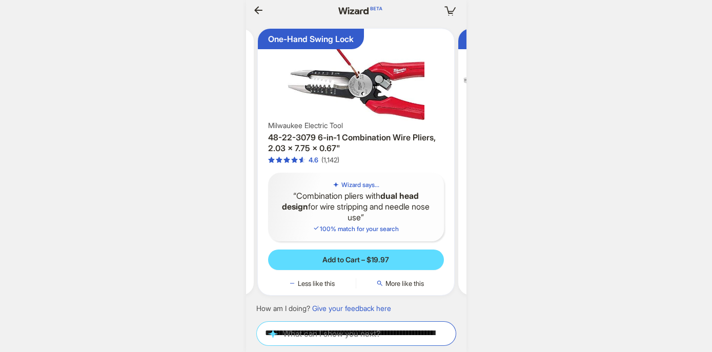
scroll to position [0, 235]
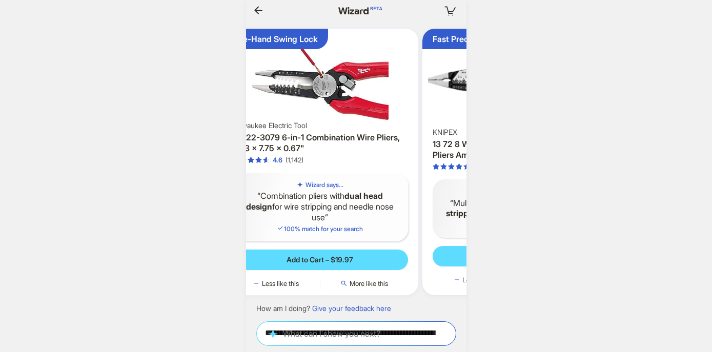
drag, startPoint x: 393, startPoint y: 144, endPoint x: 349, endPoint y: 144, distance: 44.6
click at [355, 121] on img at bounding box center [320, 77] width 188 height 88
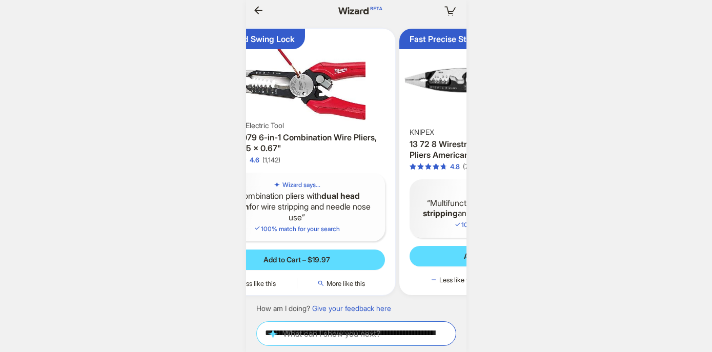
scroll to position [0, 1656]
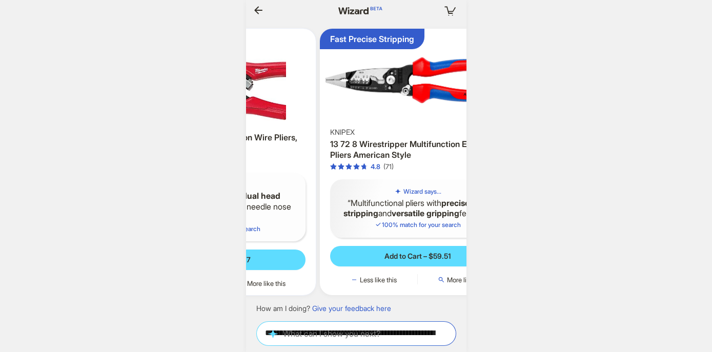
drag, startPoint x: 337, startPoint y: 144, endPoint x: 252, endPoint y: 144, distance: 85.6
click at [252, 121] on img at bounding box center [217, 77] width 188 height 88
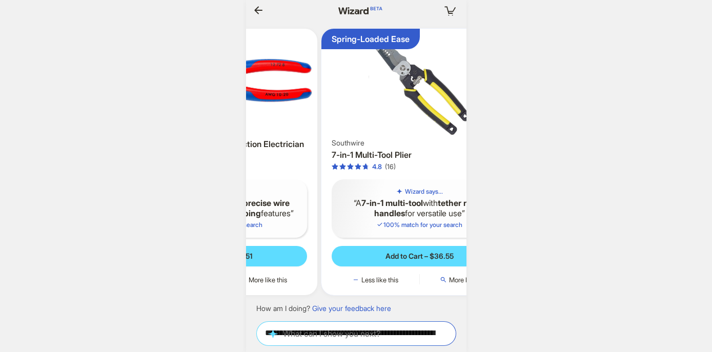
drag, startPoint x: 382, startPoint y: 132, endPoint x: 297, endPoint y: 132, distance: 85.6
click at [300, 128] on img at bounding box center [219, 80] width 188 height 95
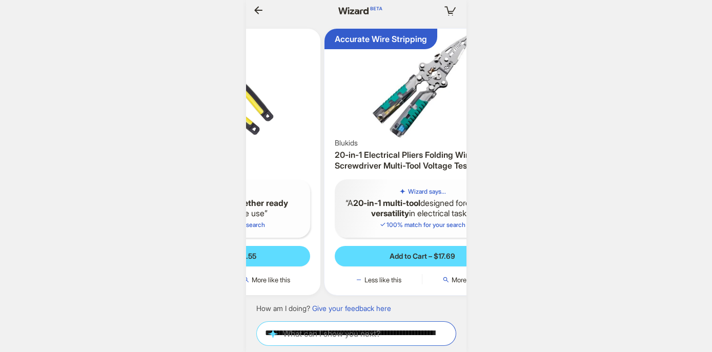
drag, startPoint x: 411, startPoint y: 140, endPoint x: 293, endPoint y: 139, distance: 117.9
click at [299, 139] on ul "Heavy Duty Wire Cutting [PERSON_NAME] 64868 Electrician Multi Purpose Pliers 4.…" at bounding box center [356, 162] width 231 height 283
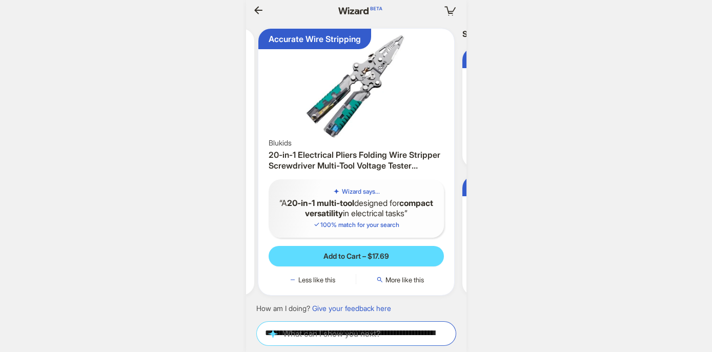
click at [352, 138] on img at bounding box center [356, 86] width 188 height 106
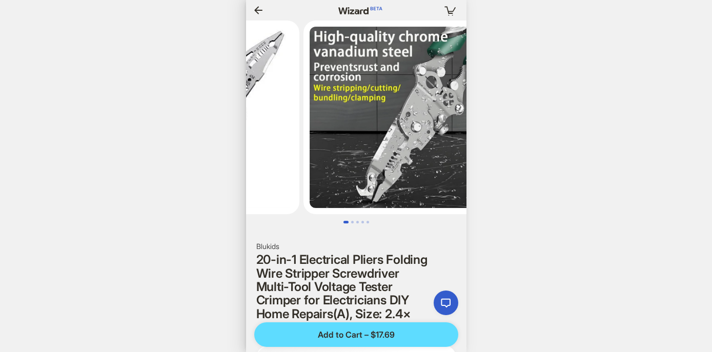
drag, startPoint x: 399, startPoint y: 153, endPoint x: 290, endPoint y: 163, distance: 109.7
click at [292, 163] on li at bounding box center [196, 118] width 209 height 194
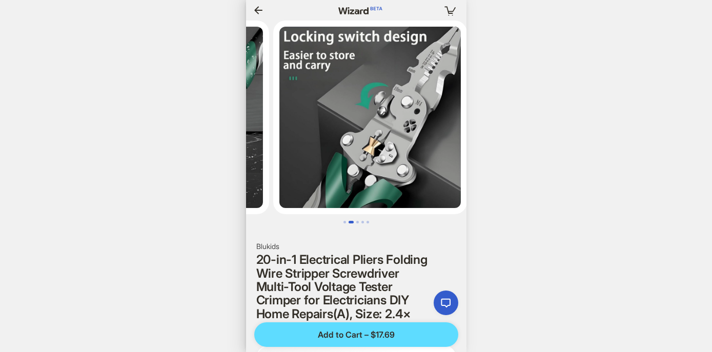
drag, startPoint x: 389, startPoint y: 163, endPoint x: 251, endPoint y: 169, distance: 138.0
click at [251, 169] on ul at bounding box center [356, 118] width 220 height 194
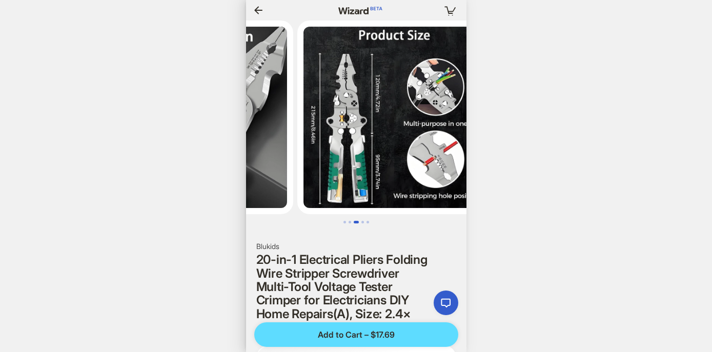
drag, startPoint x: 383, startPoint y: 160, endPoint x: 269, endPoint y: 167, distance: 114.0
click at [269, 167] on img at bounding box center [196, 118] width 194 height 194
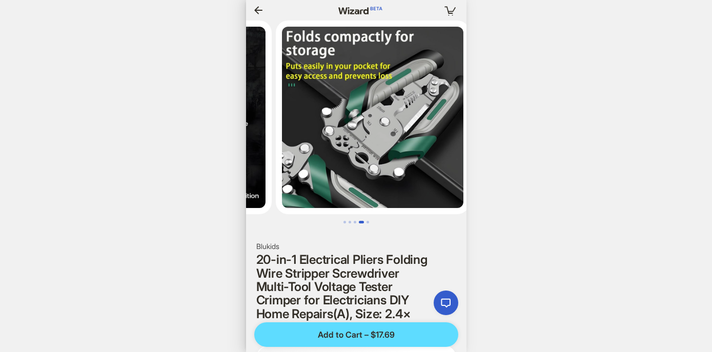
drag, startPoint x: 368, startPoint y: 160, endPoint x: 248, endPoint y: 160, distance: 120.0
click at [251, 160] on img at bounding box center [174, 118] width 194 height 194
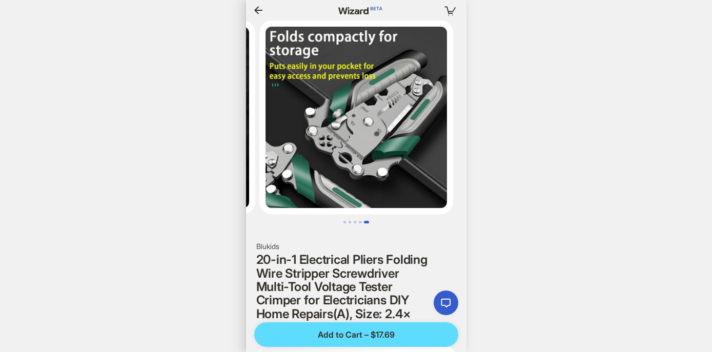
drag, startPoint x: 378, startPoint y: 155, endPoint x: 265, endPoint y: 156, distance: 112.8
click at [275, 155] on img at bounding box center [356, 118] width 194 height 194
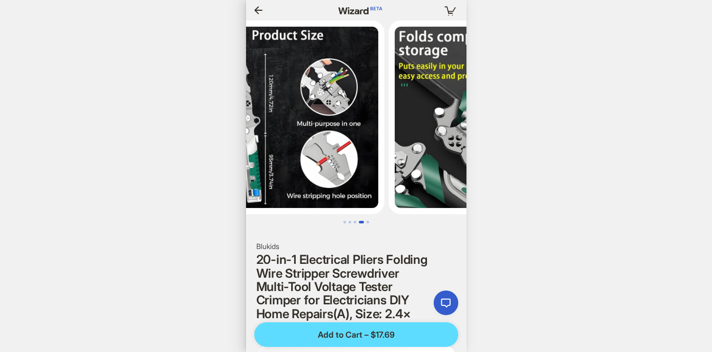
drag, startPoint x: 311, startPoint y: 172, endPoint x: 404, endPoint y: 172, distance: 93.8
click at [404, 172] on img at bounding box center [486, 118] width 194 height 194
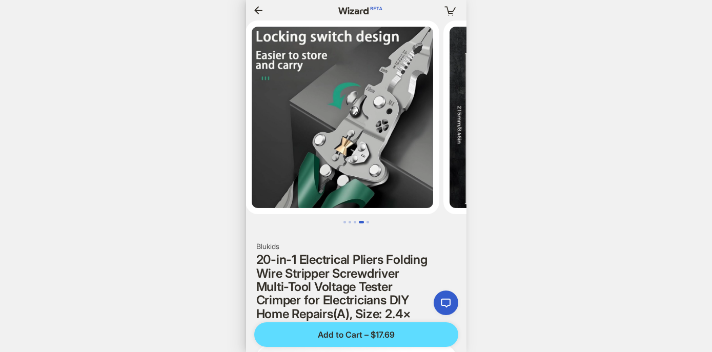
drag, startPoint x: 404, startPoint y: 172, endPoint x: 486, endPoint y: 173, distance: 81.5
click at [486, 173] on body "**********" at bounding box center [356, 176] width 712 height 352
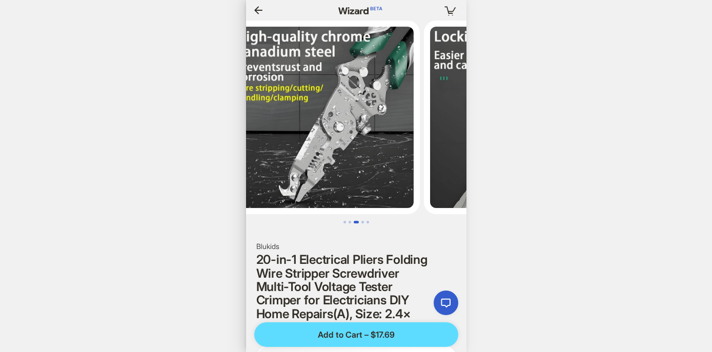
drag, startPoint x: 378, startPoint y: 163, endPoint x: 455, endPoint y: 163, distance: 76.4
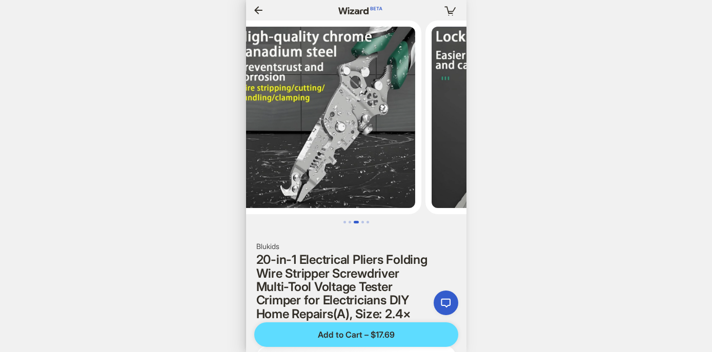
click at [455, 163] on img at bounding box center [522, 118] width 194 height 194
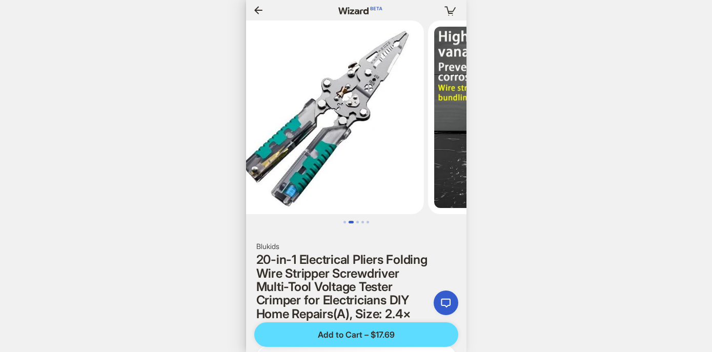
drag, startPoint x: 340, startPoint y: 146, endPoint x: 445, endPoint y: 145, distance: 105.6
click at [444, 145] on img at bounding box center [526, 118] width 194 height 194
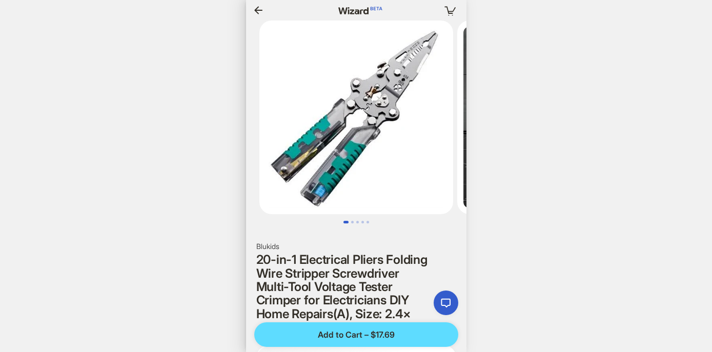
drag, startPoint x: 338, startPoint y: 150, endPoint x: 470, endPoint y: 143, distance: 131.9
click at [467, 141] on body "**********" at bounding box center [356, 176] width 712 height 352
click at [259, 10] on icon "button" at bounding box center [258, 10] width 8 height 8
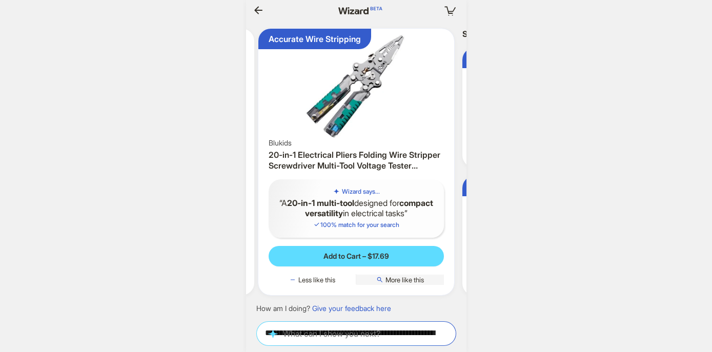
click at [402, 279] on span "More like this" at bounding box center [405, 280] width 38 height 8
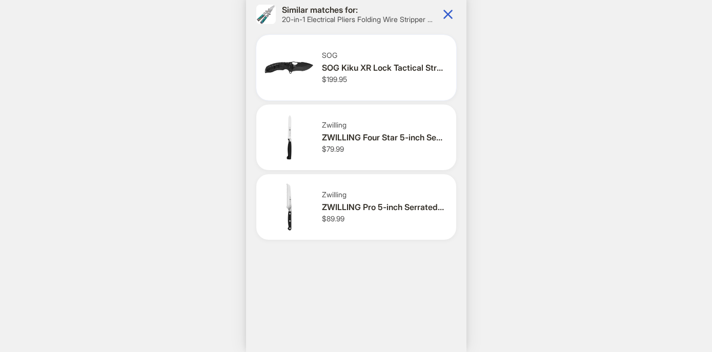
click at [413, 71] on div "SOG Kiku XR Lock Tactical Straight Edge Ambidextrous Pocket Knife" at bounding box center [383, 68] width 122 height 11
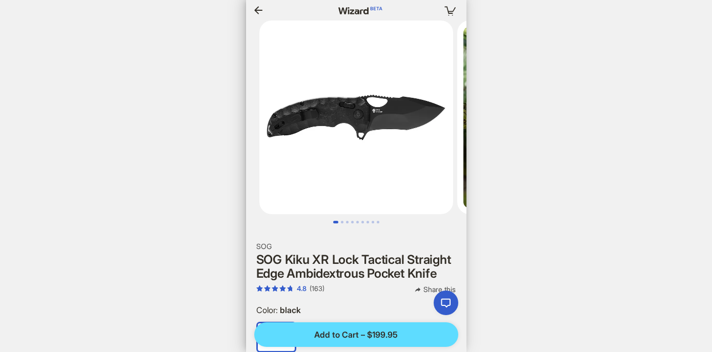
click at [255, 9] on icon "button" at bounding box center [258, 10] width 8 height 8
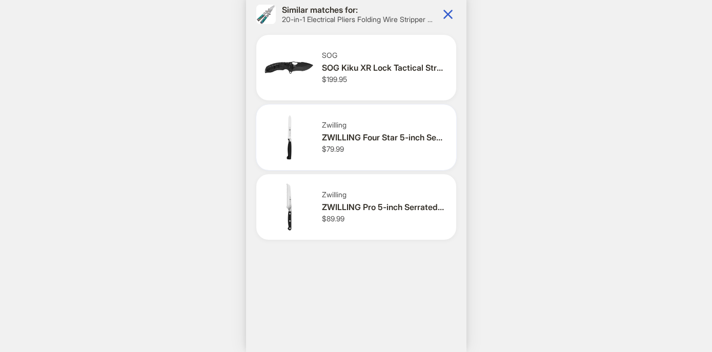
click at [404, 144] on div "Zwilling ZWILLING Four Star 5-inch Serrated Utility Knife $79.99" at bounding box center [385, 136] width 126 height 33
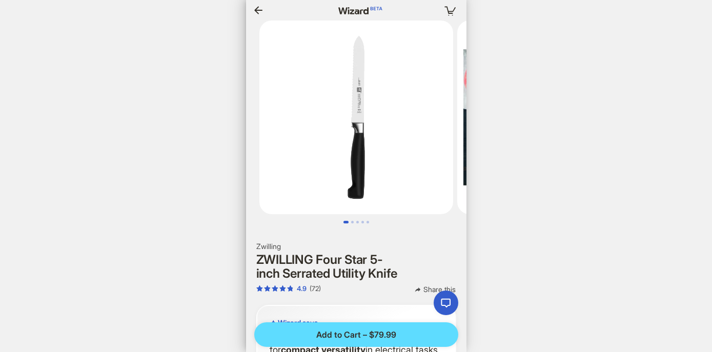
click at [258, 6] on icon "button" at bounding box center [258, 10] width 12 height 12
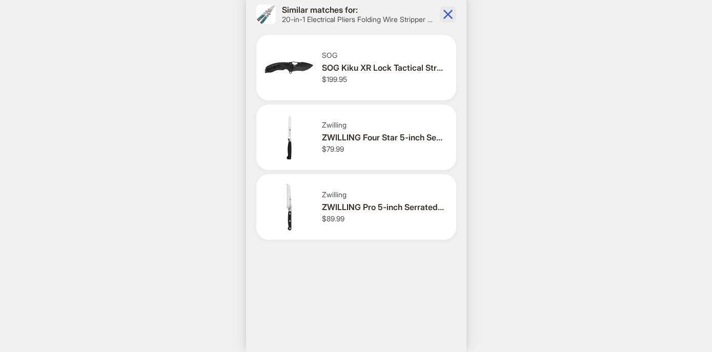
click at [453, 15] on icon "button" at bounding box center [448, 14] width 16 height 16
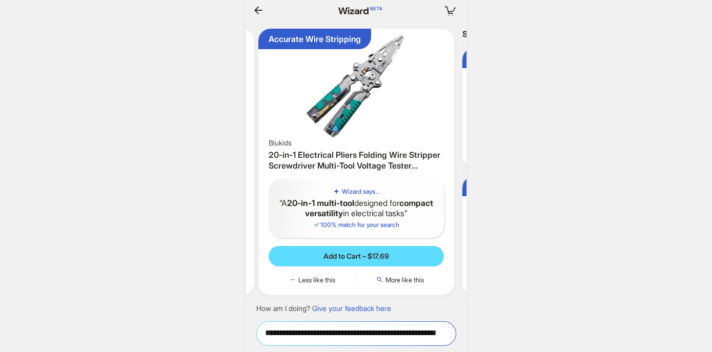
click at [339, 334] on textarea "**********" at bounding box center [356, 333] width 199 height 11
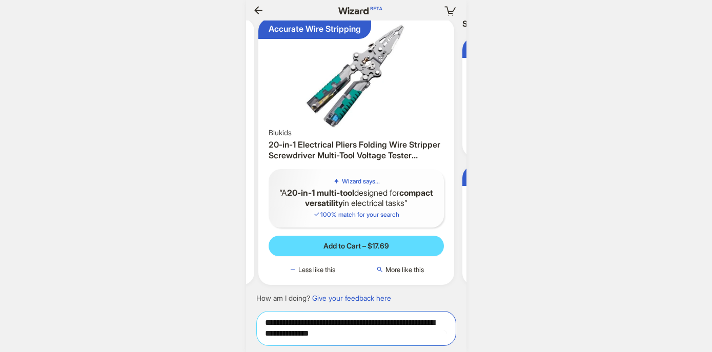
scroll to position [0, 1815]
type textarea "**********"
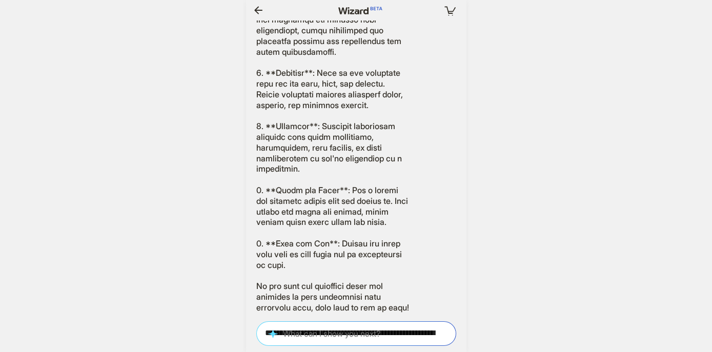
scroll to position [4874, 0]
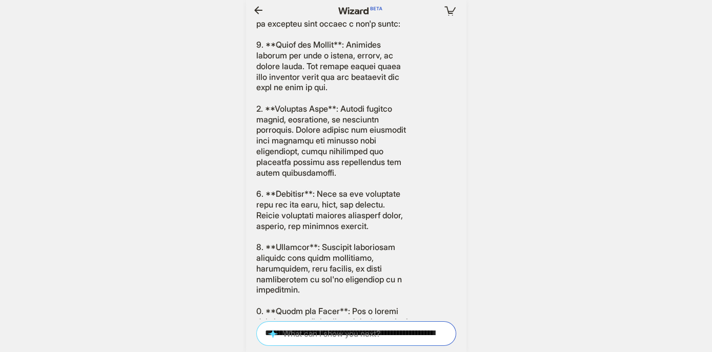
click at [253, 12] on icon "button" at bounding box center [258, 10] width 12 height 12
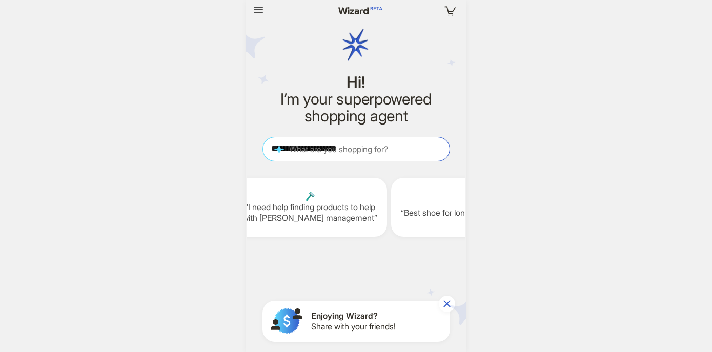
click at [323, 156] on div "**********" at bounding box center [356, 148] width 187 height 23
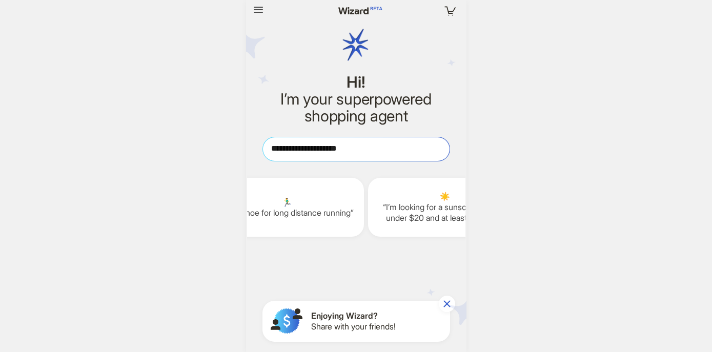
click at [370, 145] on textarea "**********" at bounding box center [356, 149] width 187 height 11
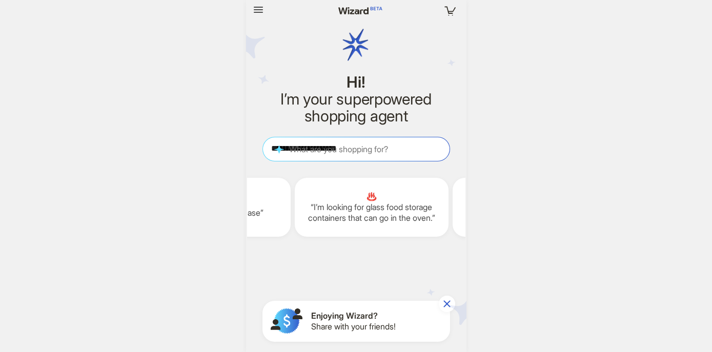
click at [368, 127] on div "**********" at bounding box center [356, 176] width 220 height 352
click at [359, 148] on textarea "**********" at bounding box center [356, 149] width 187 height 11
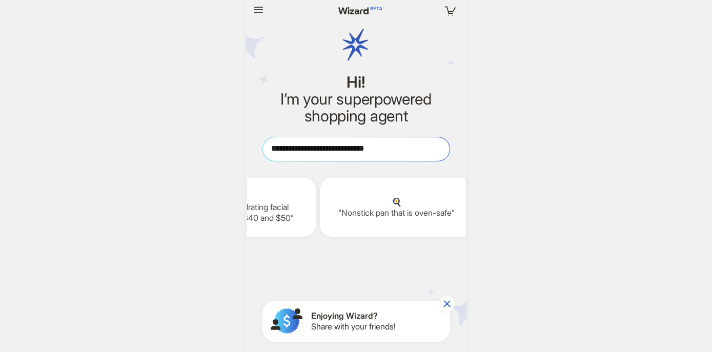
scroll to position [0, 1980]
type textarea "**********"
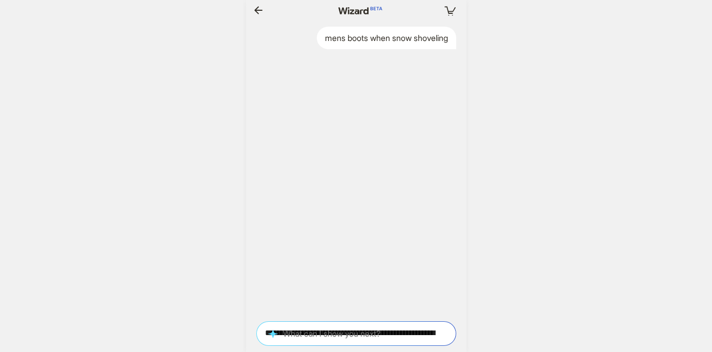
click at [401, 148] on div "Here are my closest matches for Adapter for EU to US electric device use. Flat …" at bounding box center [356, 170] width 220 height 299
click at [338, 329] on textarea "**********" at bounding box center [356, 333] width 199 height 11
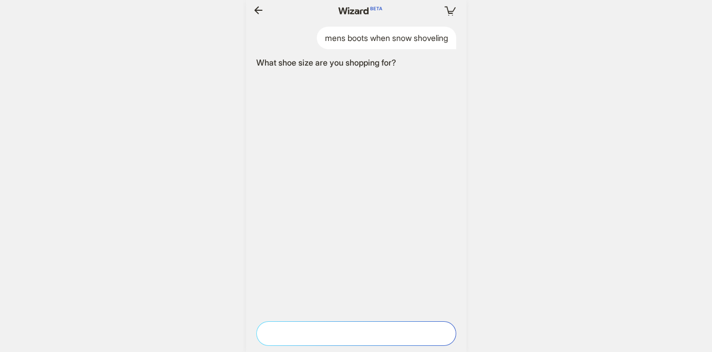
type textarea "*"
type textarea "**"
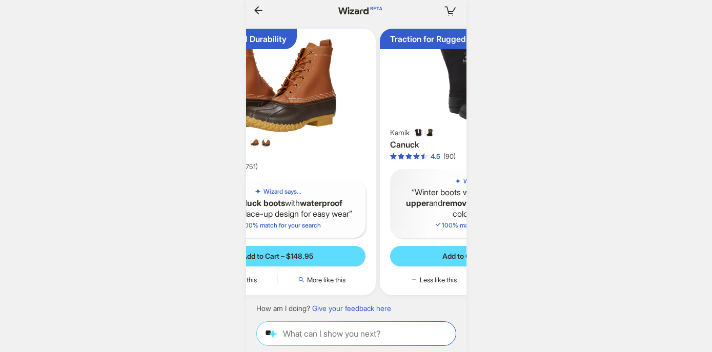
scroll to position [0, 88]
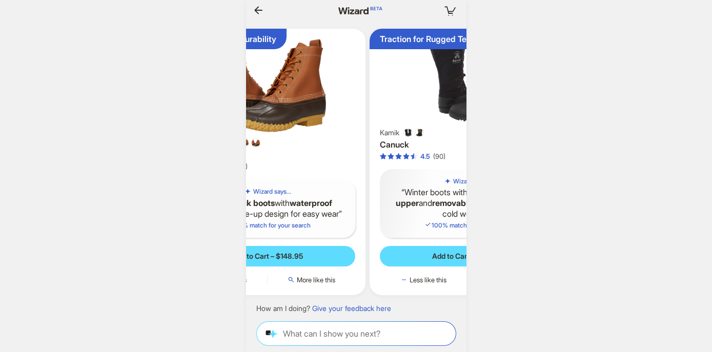
scroll to position [0, 199]
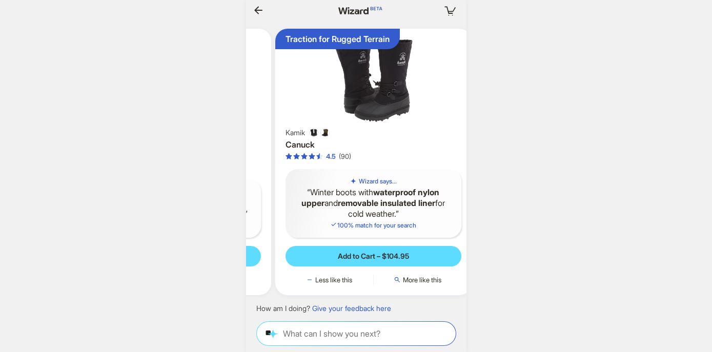
drag, startPoint x: 420, startPoint y: 162, endPoint x: 301, endPoint y: 166, distance: 119.0
click at [303, 166] on ul "Triple-Stitched Durability L.L.Bean 8" Bean Boots 4.6 (751) Wizard says... Clas…" at bounding box center [356, 162] width 231 height 283
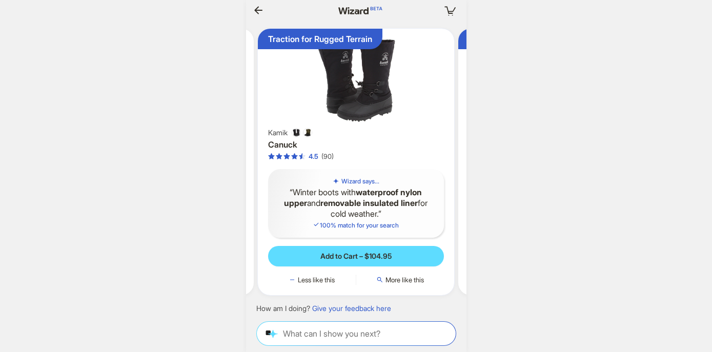
click at [410, 128] on img at bounding box center [356, 80] width 188 height 95
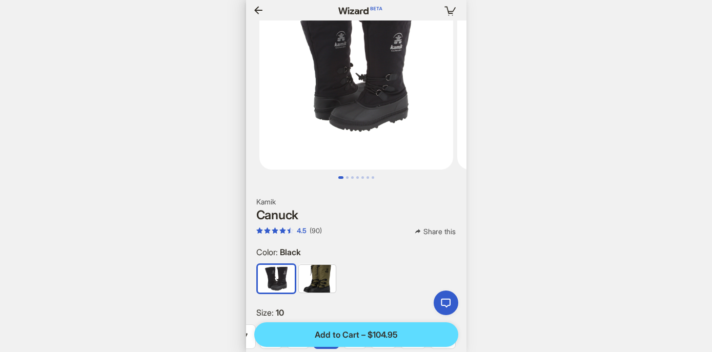
scroll to position [54, 0]
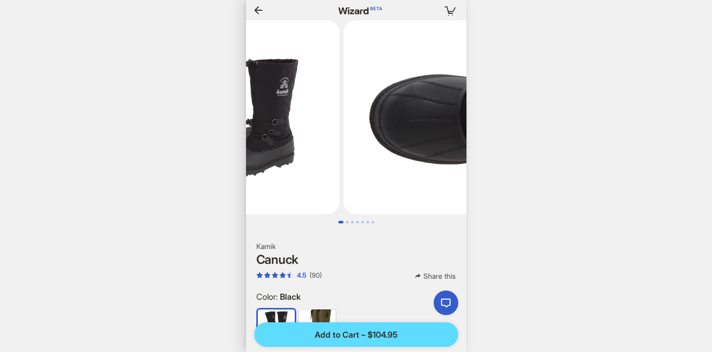
drag, startPoint x: 415, startPoint y: 144, endPoint x: 314, endPoint y: 144, distance: 101.0
click at [319, 144] on ul at bounding box center [356, 118] width 220 height 194
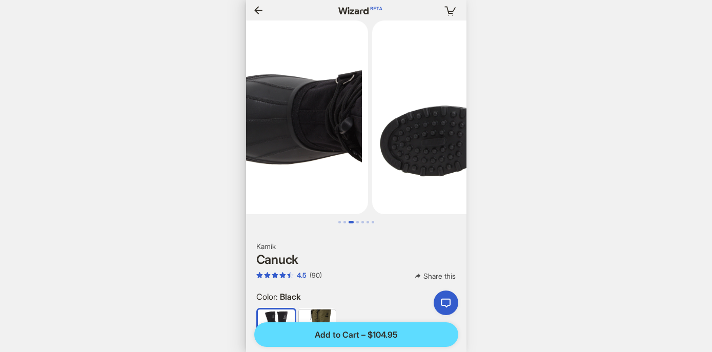
drag, startPoint x: 368, startPoint y: 150, endPoint x: 247, endPoint y: 150, distance: 120.5
click at [251, 150] on img at bounding box center [271, 118] width 194 height 194
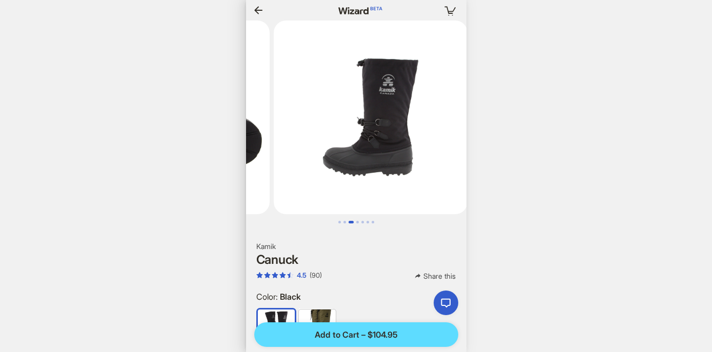
drag, startPoint x: 350, startPoint y: 150, endPoint x: 248, endPoint y: 150, distance: 102.5
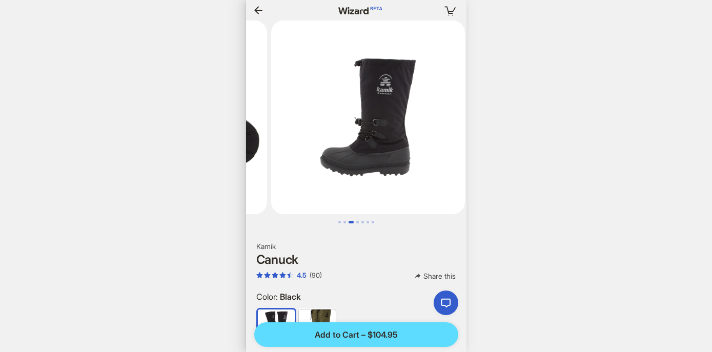
click at [250, 150] on img at bounding box center [170, 118] width 194 height 194
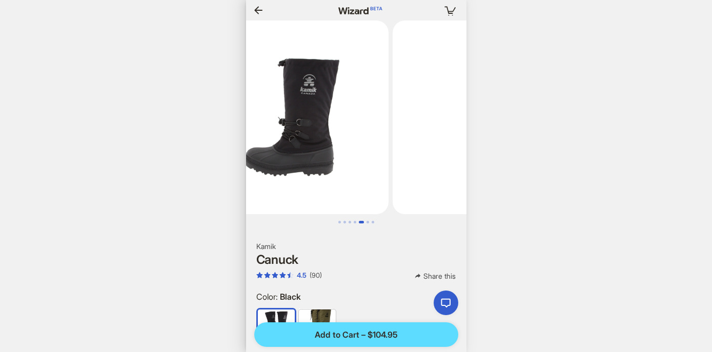
drag, startPoint x: 339, startPoint y: 155, endPoint x: 268, endPoint y: 155, distance: 71.3
click at [273, 155] on img at bounding box center [292, 118] width 194 height 194
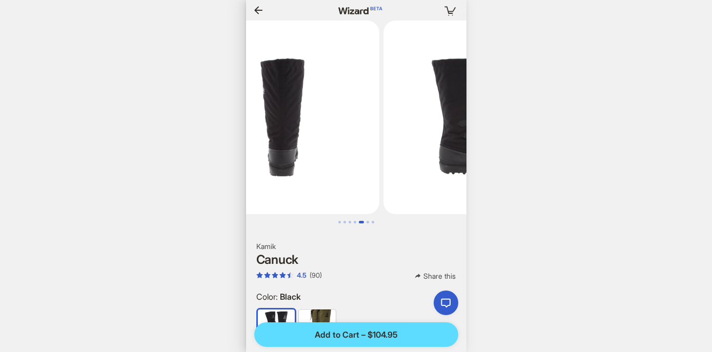
drag, startPoint x: 393, startPoint y: 154, endPoint x: 273, endPoint y: 154, distance: 120.0
click at [278, 154] on img at bounding box center [283, 118] width 194 height 194
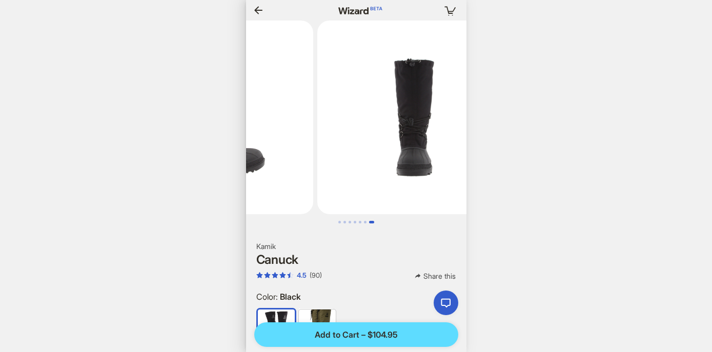
drag, startPoint x: 352, startPoint y: 156, endPoint x: 267, endPoint y: 156, distance: 84.6
click at [267, 156] on img at bounding box center [216, 118] width 194 height 194
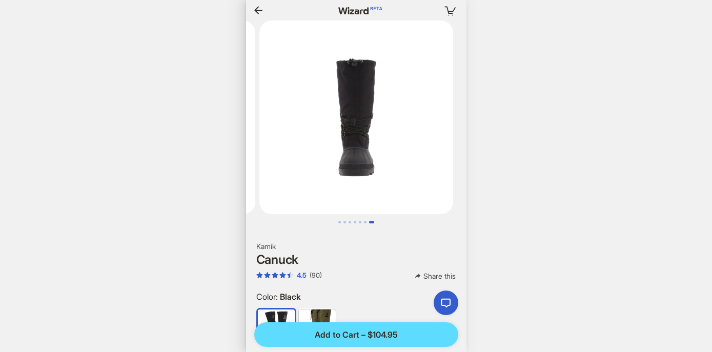
drag, startPoint x: 360, startPoint y: 155, endPoint x: 258, endPoint y: 156, distance: 102.0
click at [260, 155] on img at bounding box center [356, 118] width 194 height 194
drag, startPoint x: 376, startPoint y: 148, endPoint x: 246, endPoint y: 148, distance: 130.7
click at [246, 148] on ul at bounding box center [356, 118] width 220 height 194
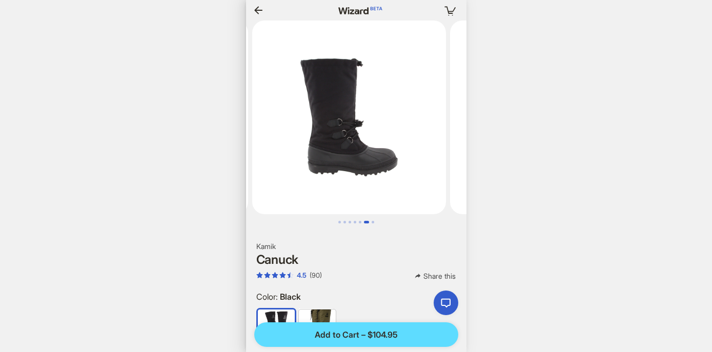
drag, startPoint x: 362, startPoint y: 128, endPoint x: 447, endPoint y: 129, distance: 85.1
click at [451, 128] on img at bounding box center [548, 118] width 194 height 194
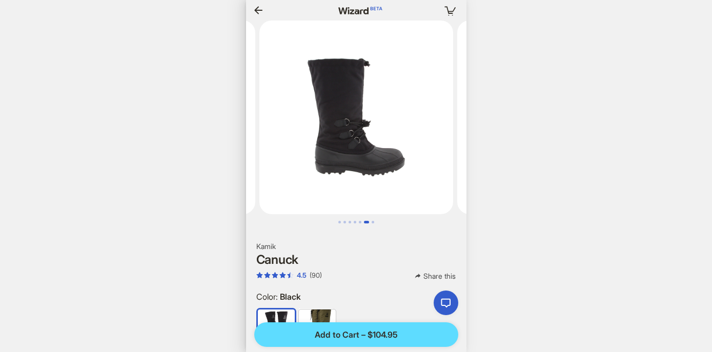
click at [263, 8] on icon "button" at bounding box center [258, 10] width 12 height 12
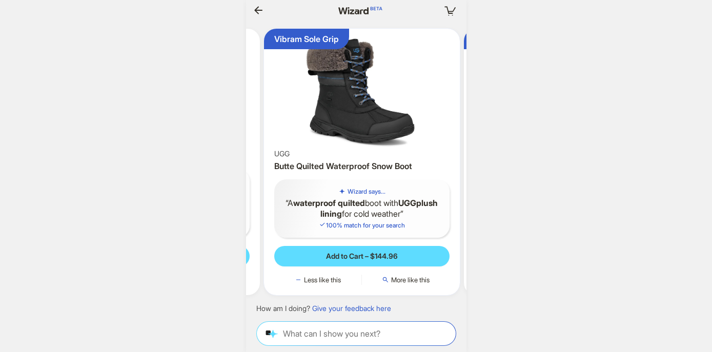
drag, startPoint x: 397, startPoint y: 150, endPoint x: 260, endPoint y: 150, distance: 136.9
click at [260, 150] on ul "Triple-Stitched Durability L.L.Bean 8" Bean Boots 4.6 (751) Wizard says... Clas…" at bounding box center [356, 162] width 231 height 283
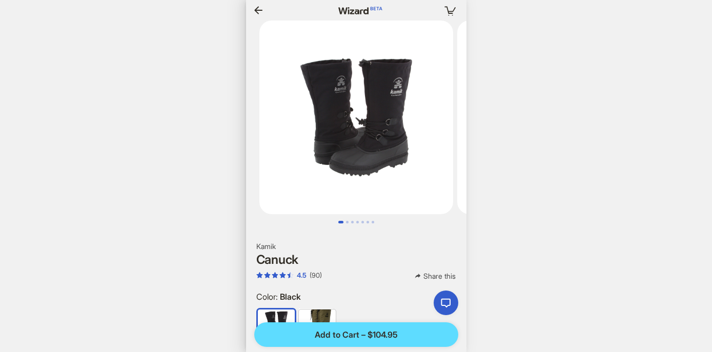
click at [267, 9] on div at bounding box center [289, 10] width 79 height 16
click at [262, 9] on icon "button" at bounding box center [258, 10] width 12 height 12
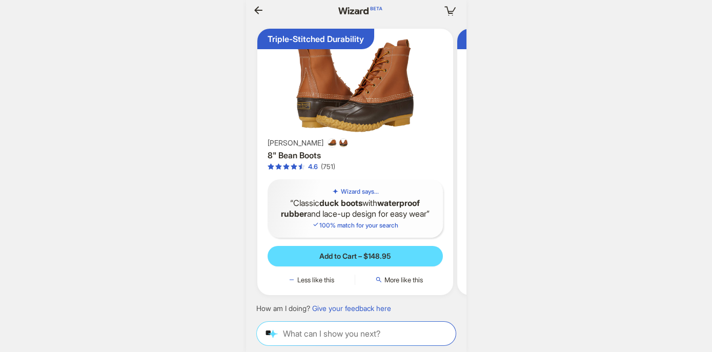
scroll to position [0, 1758]
